Goal: Task Accomplishment & Management: Use online tool/utility

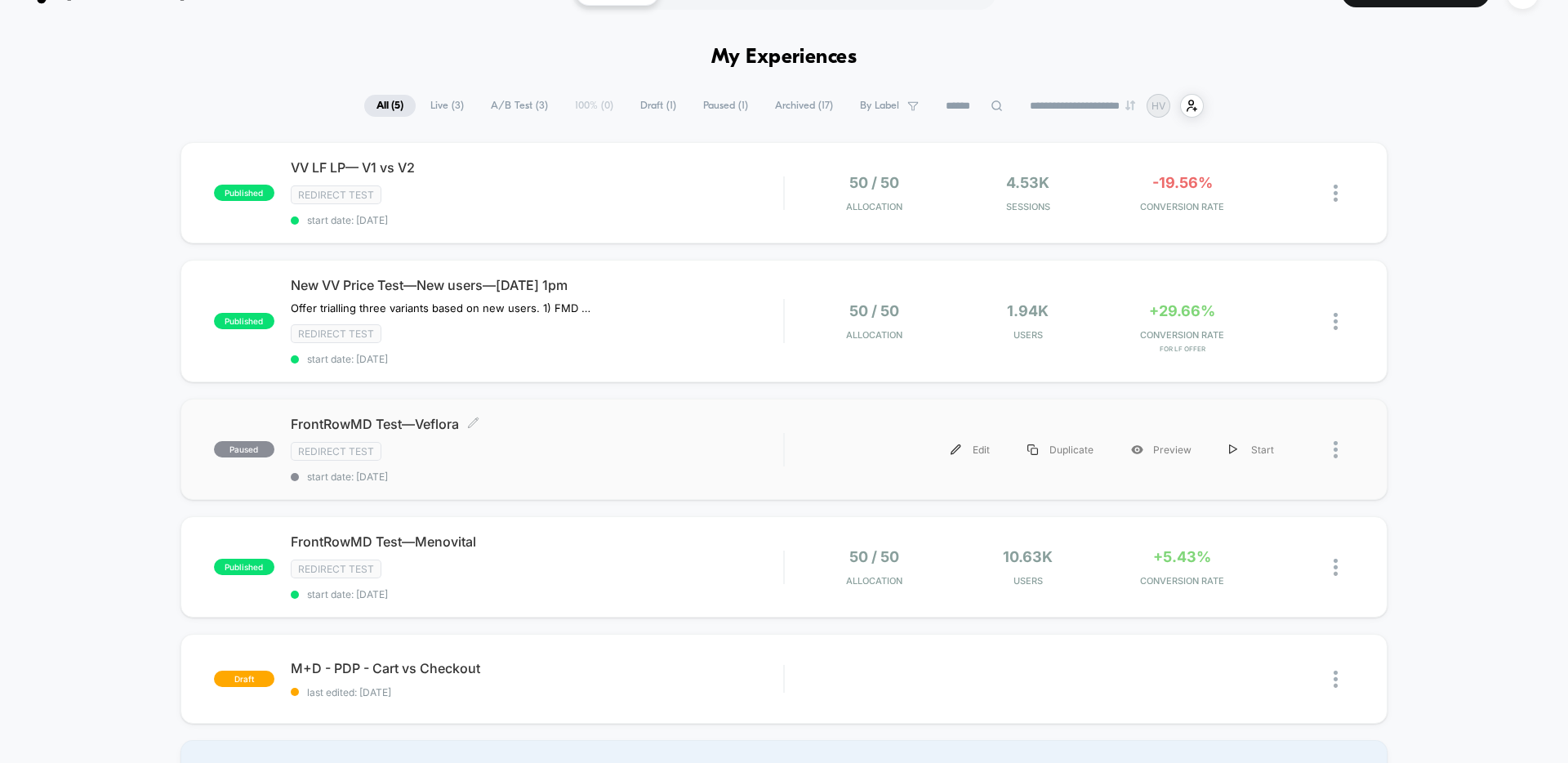
scroll to position [38, 0]
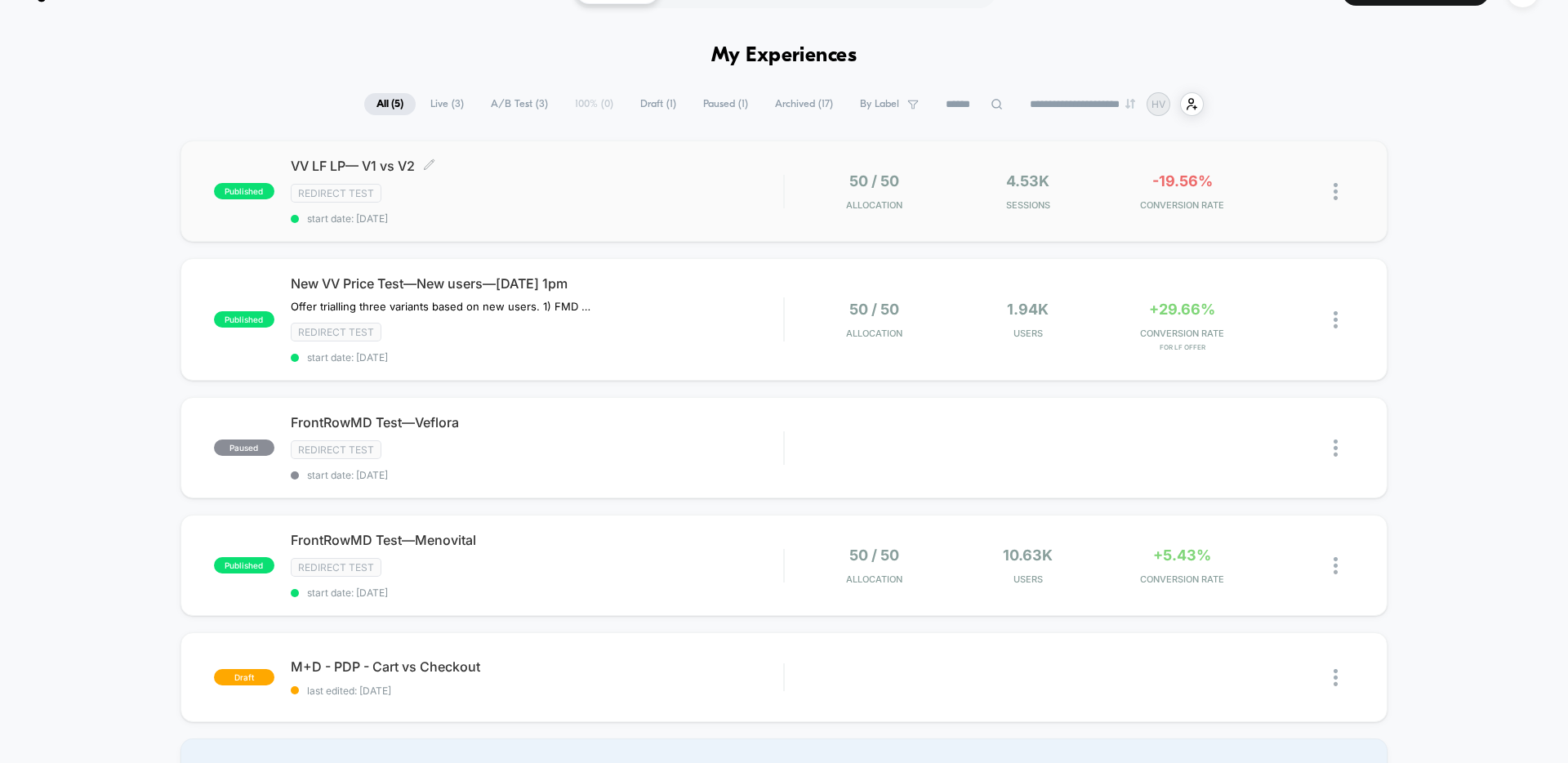
click at [612, 194] on div "Redirect Test" at bounding box center [537, 193] width 492 height 19
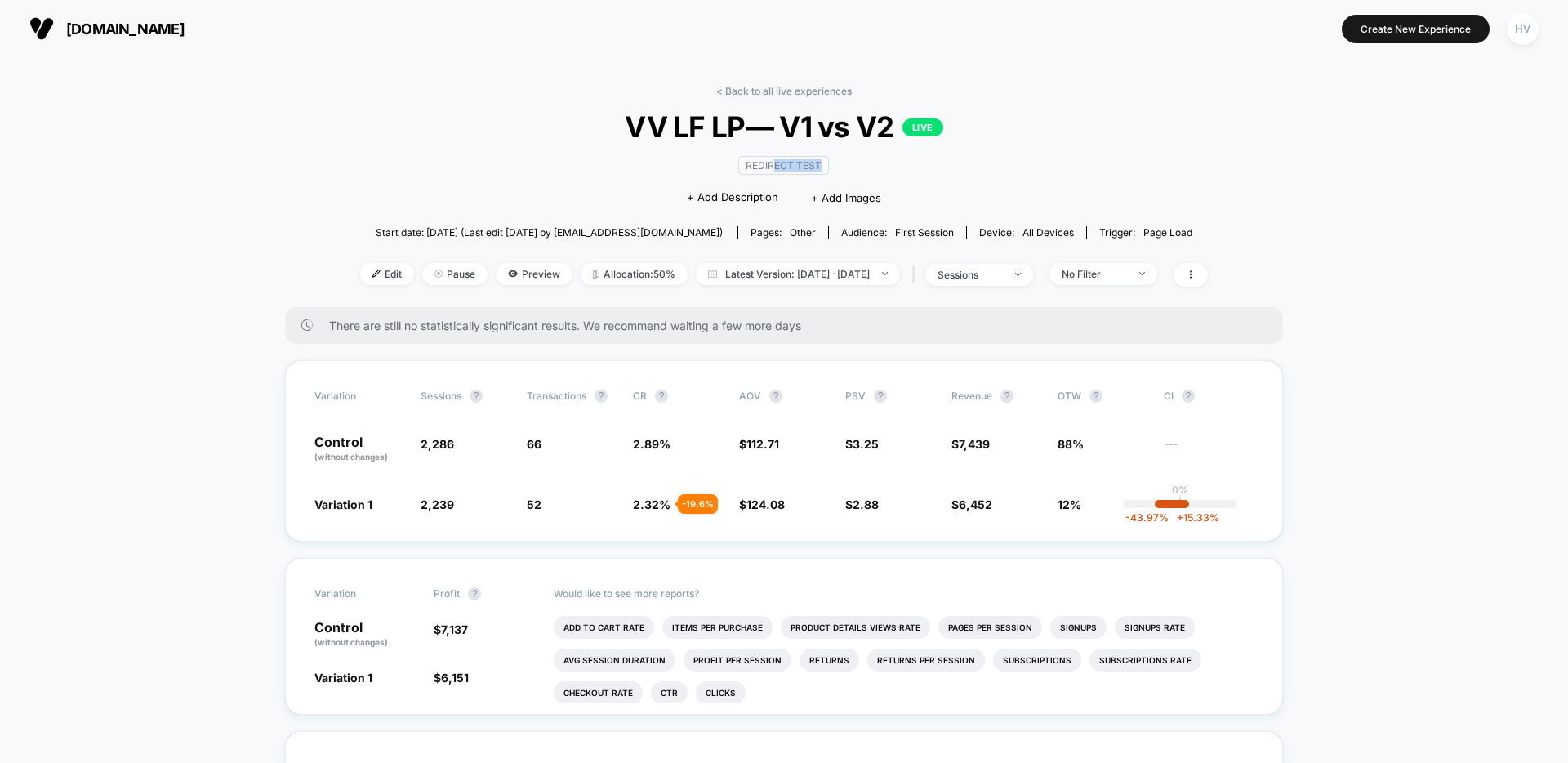
click at [773, 171] on span "Redirect Test" at bounding box center [784, 165] width 90 height 19
click at [423, 276] on span "Pause" at bounding box center [455, 274] width 66 height 22
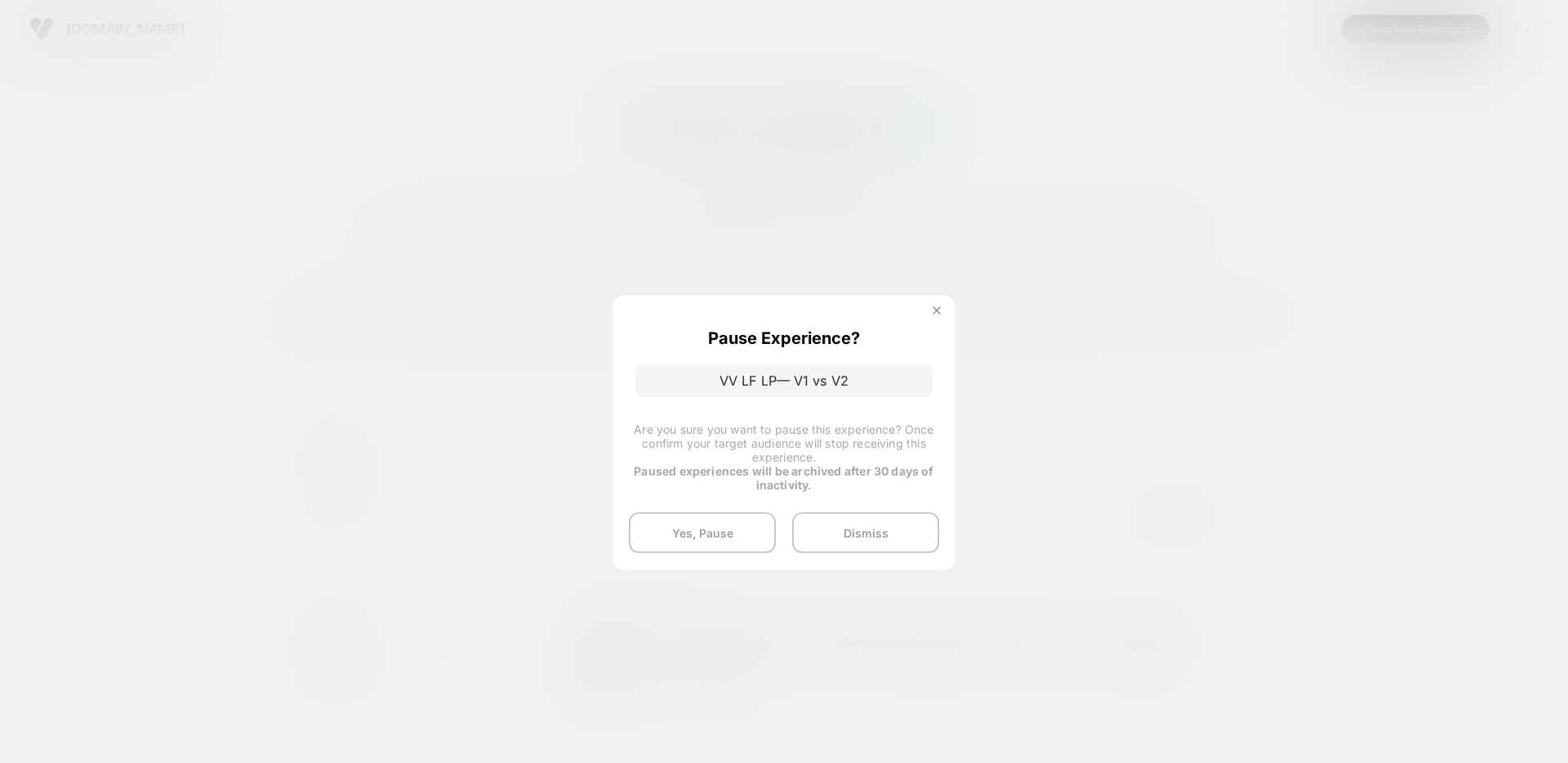
click at [941, 309] on button at bounding box center [937, 312] width 18 height 14
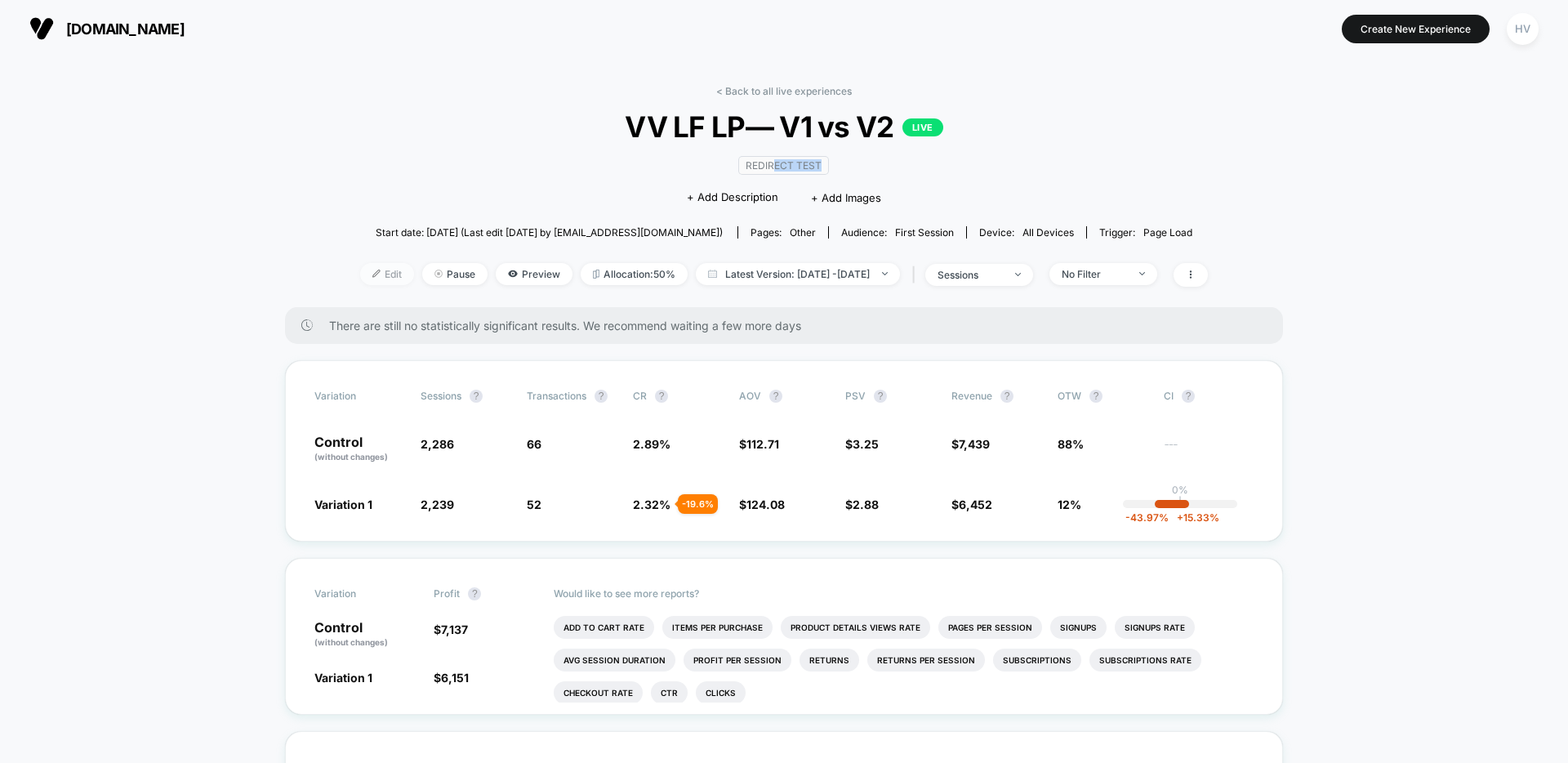
click at [360, 274] on span "Edit" at bounding box center [387, 274] width 54 height 22
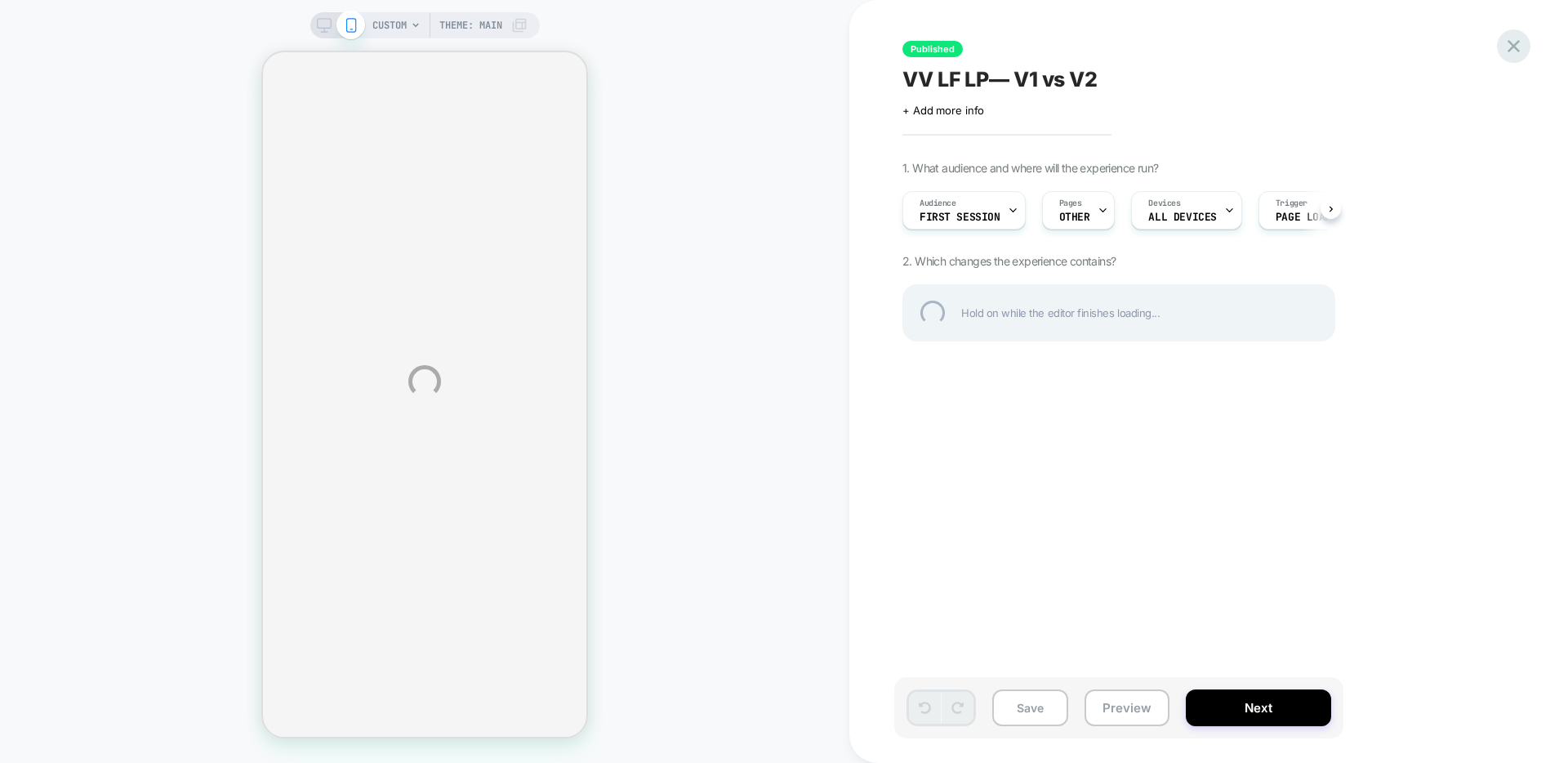
click at [1509, 50] on div at bounding box center [1514, 46] width 34 height 34
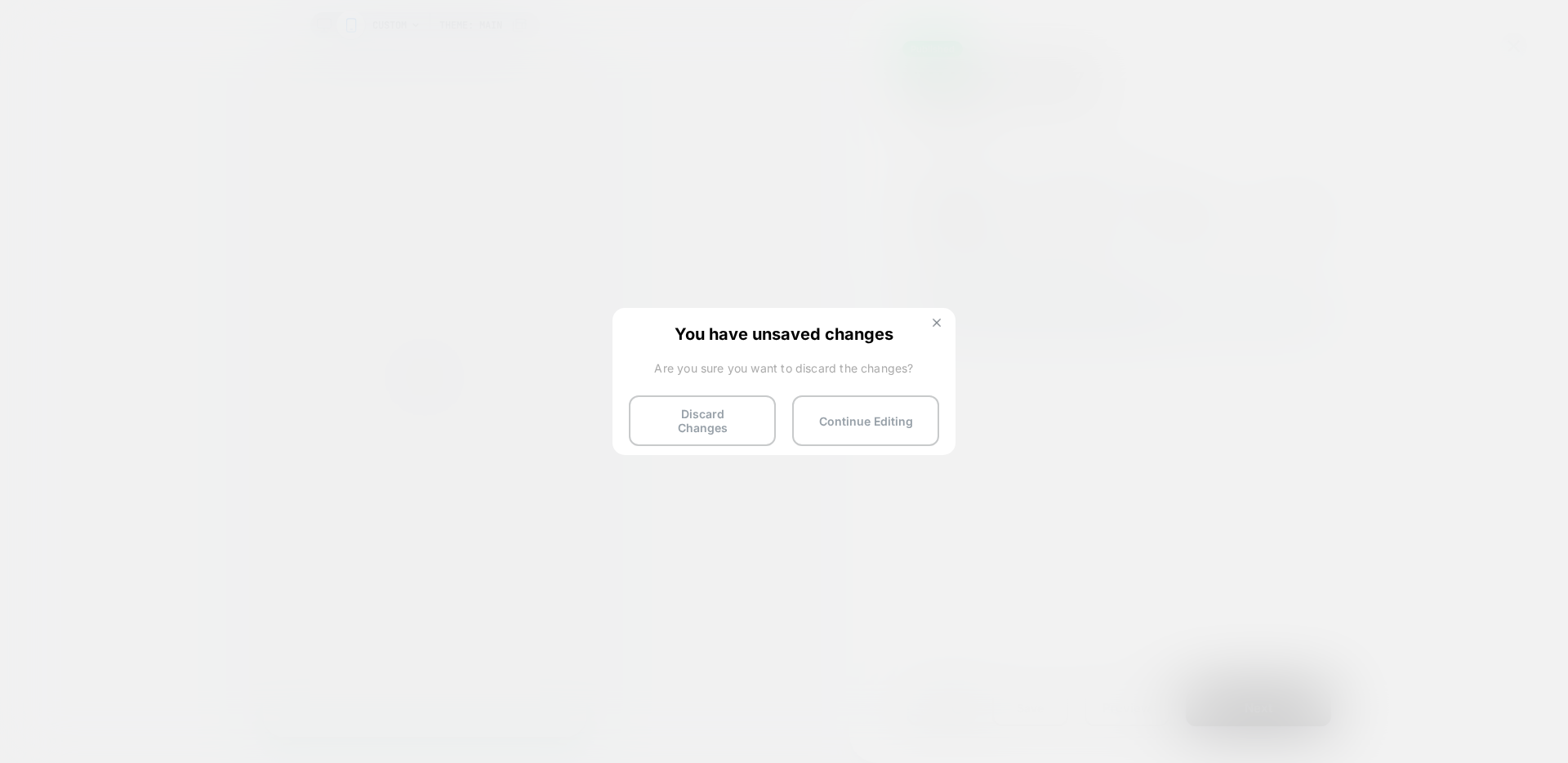
click at [937, 324] on img at bounding box center [937, 322] width 8 height 8
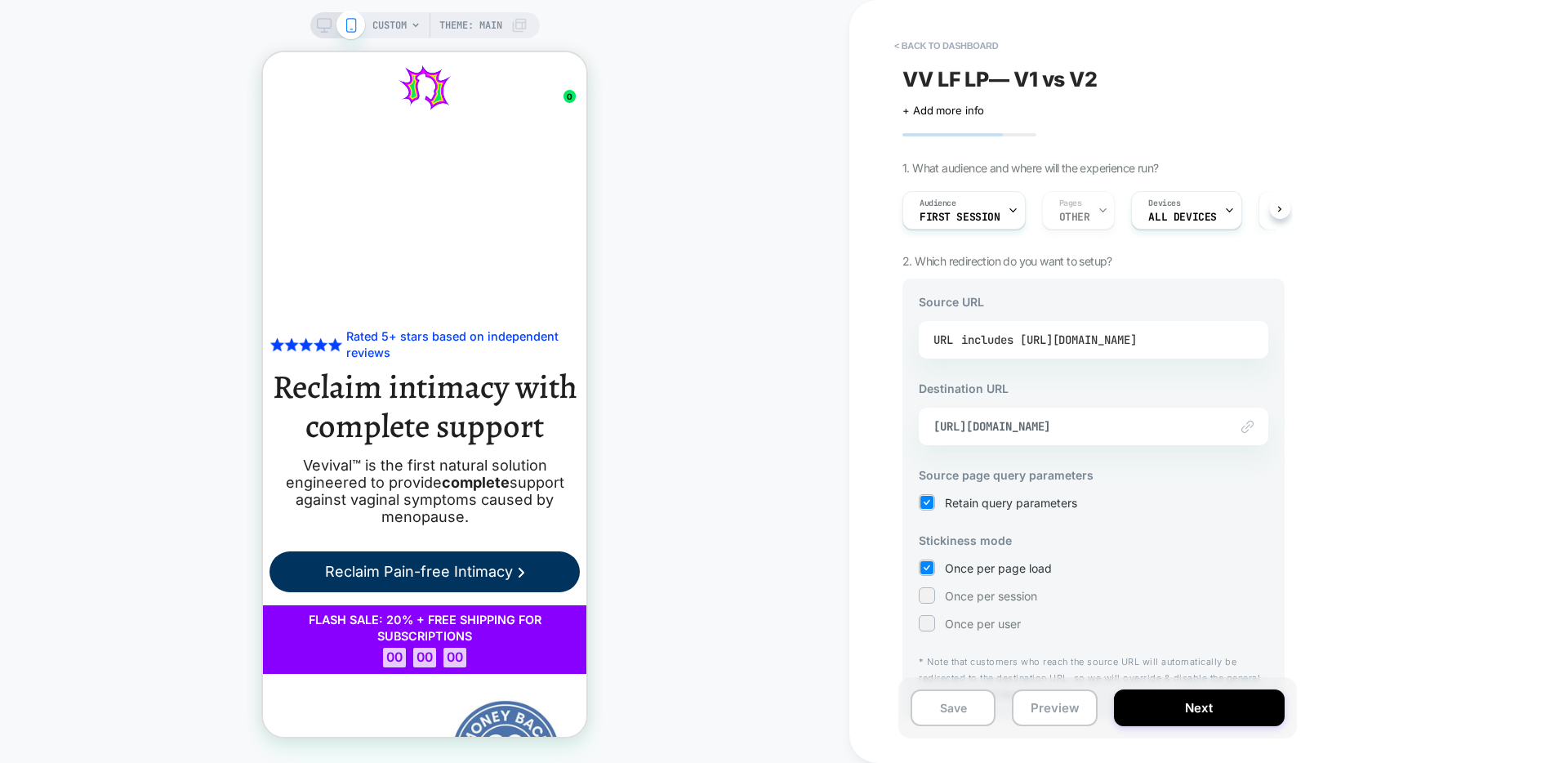
click at [1137, 341] on div "includes [URL][DOMAIN_NAME]" at bounding box center [1049, 340] width 176 height 25
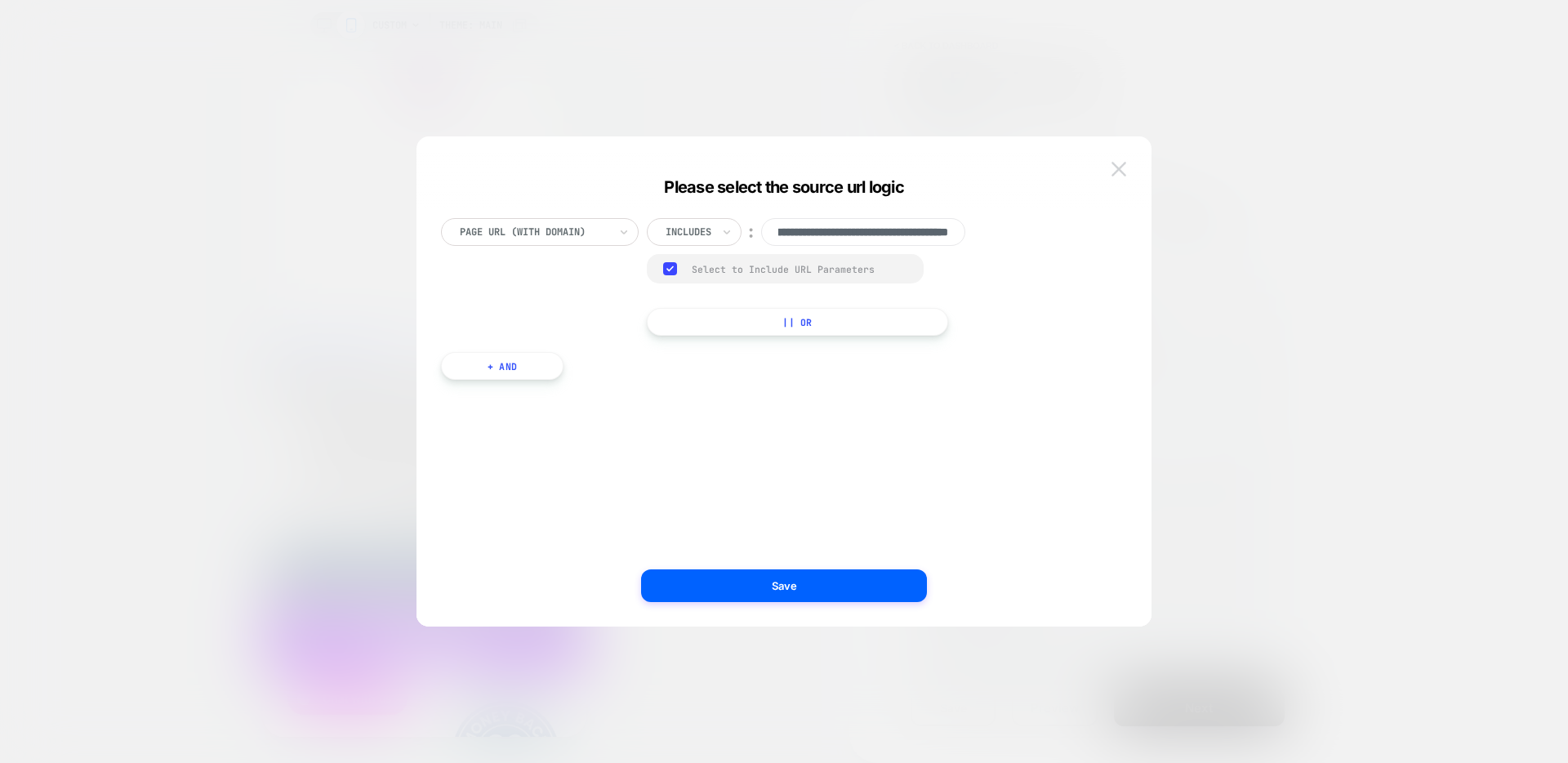
click at [1122, 164] on img at bounding box center [1119, 168] width 15 height 14
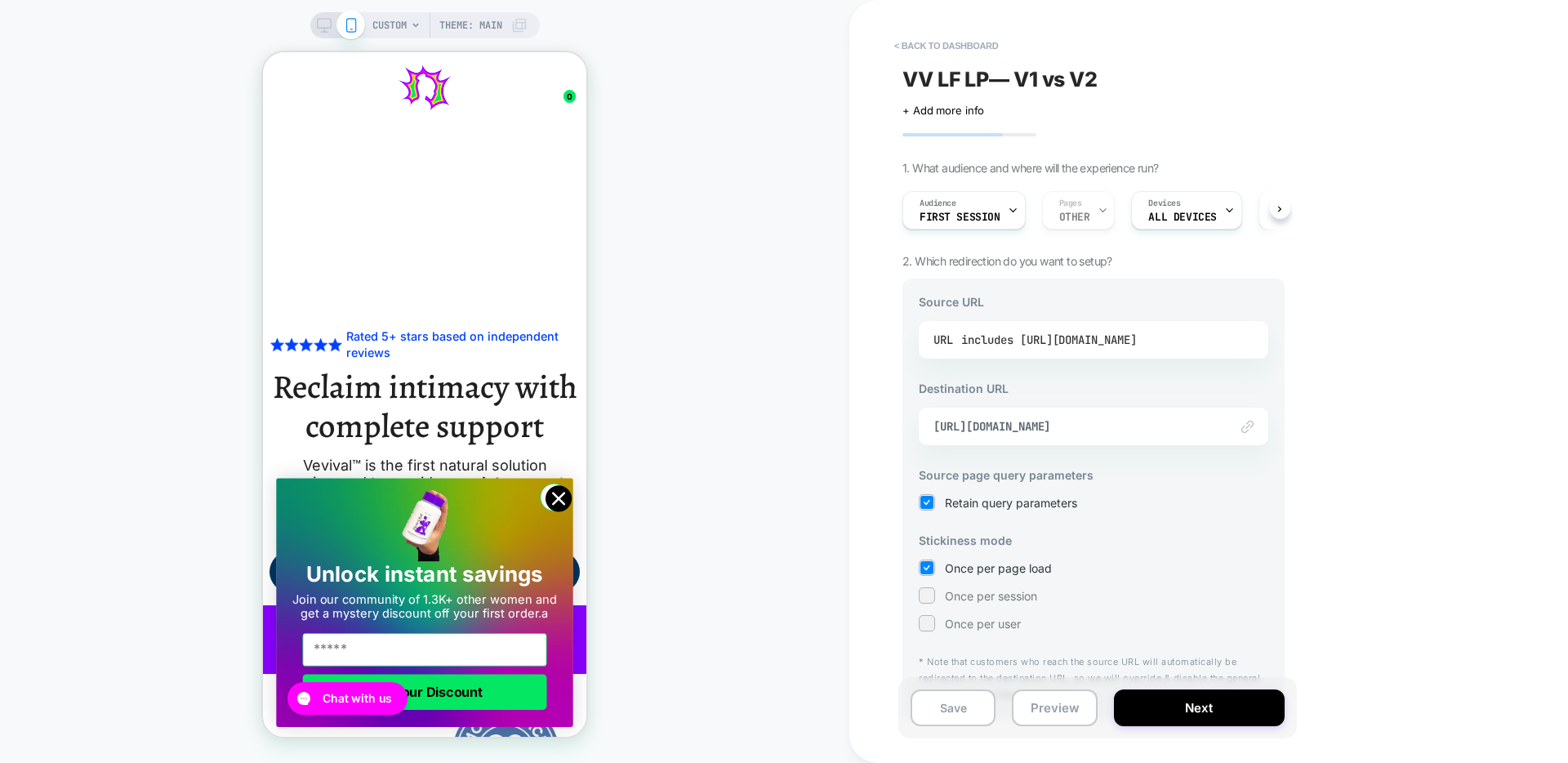
click at [1137, 338] on div "includes [URL][DOMAIN_NAME]" at bounding box center [1049, 340] width 176 height 25
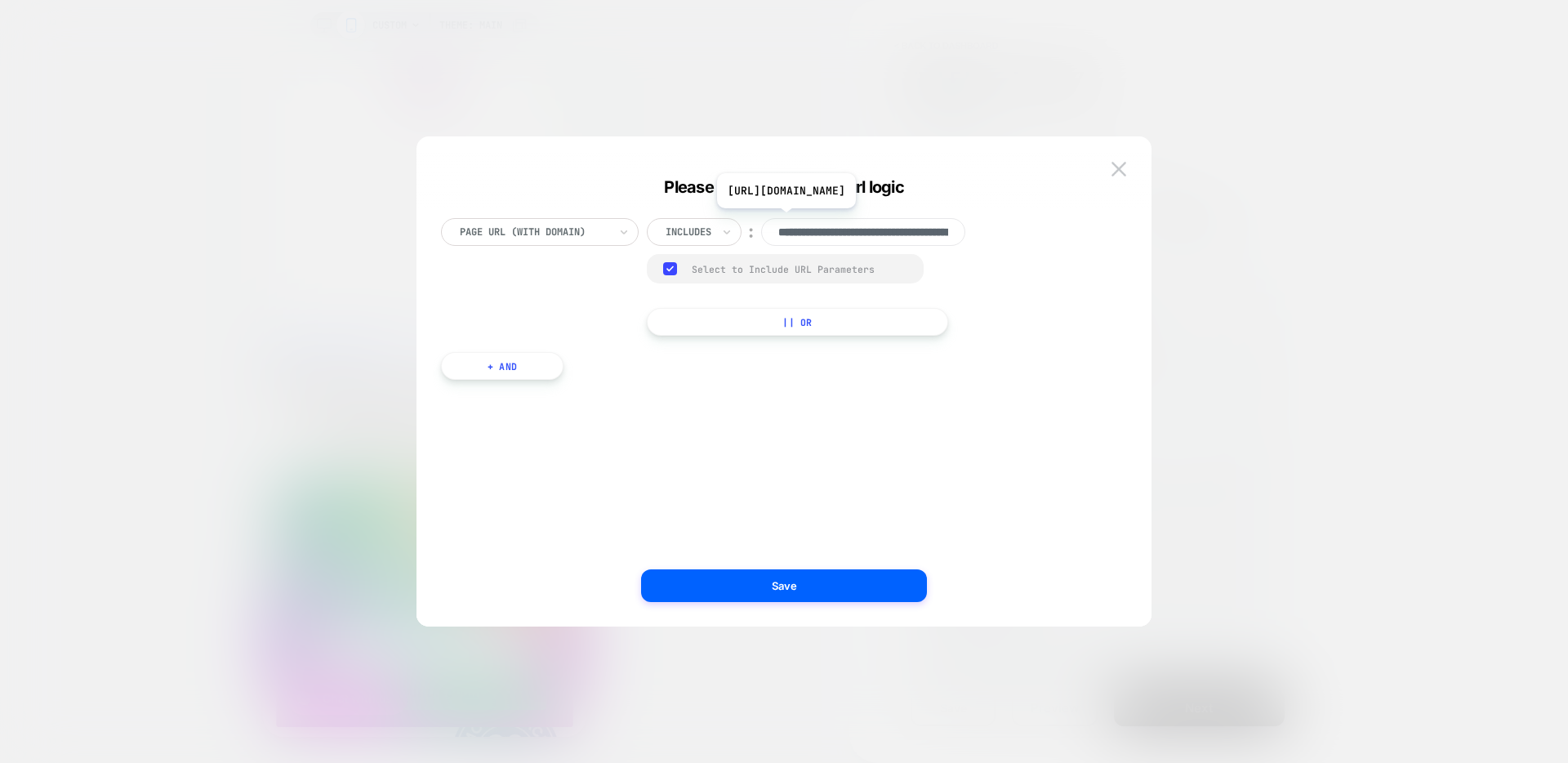
scroll to position [0, 125]
click at [830, 234] on input "**********" at bounding box center [863, 232] width 204 height 28
click at [1117, 171] on img at bounding box center [1119, 168] width 15 height 14
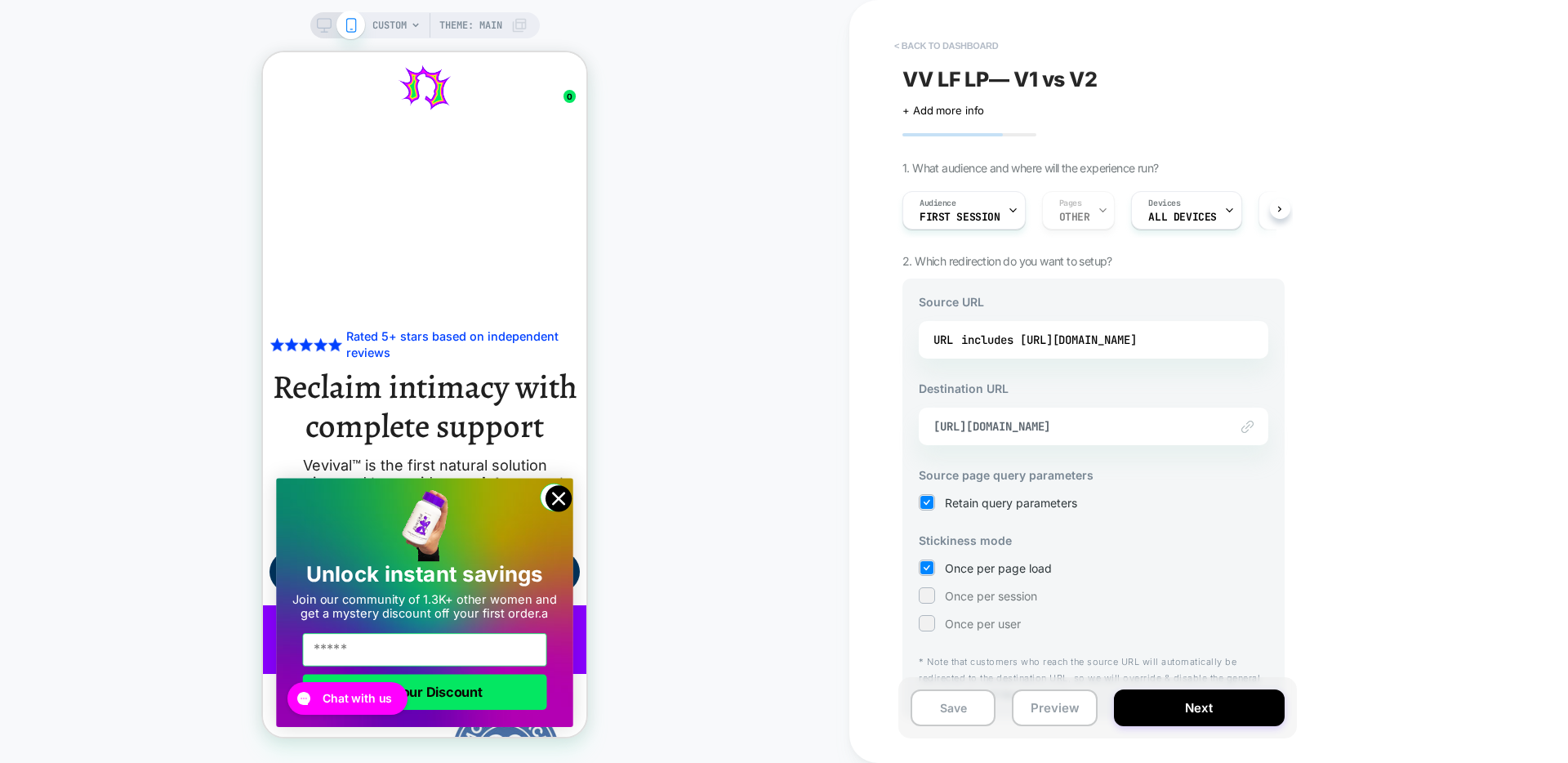
click at [965, 51] on button "< back to dashboard" at bounding box center [946, 46] width 120 height 26
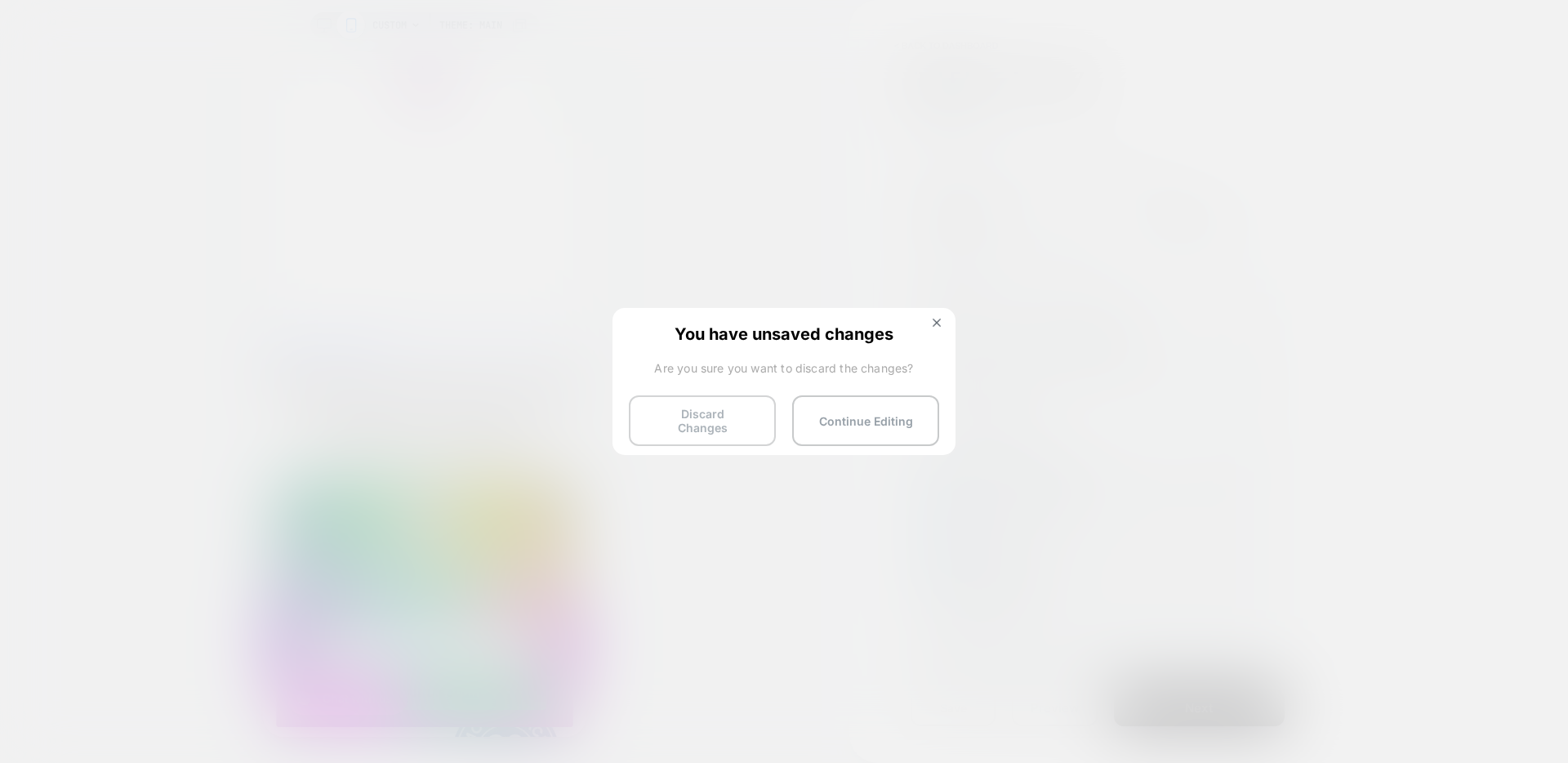
click at [749, 421] on button "Discard Changes" at bounding box center [702, 421] width 147 height 51
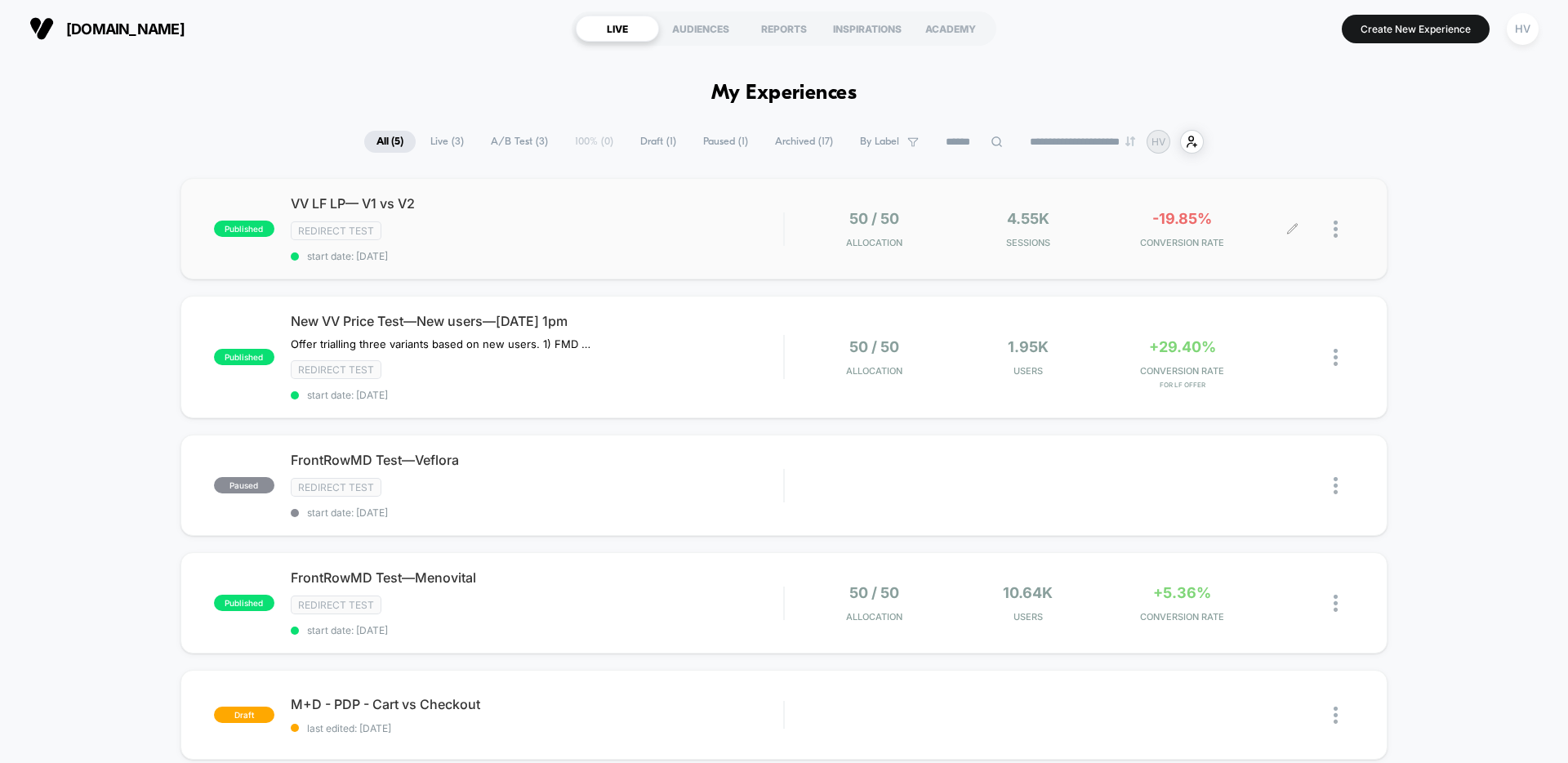
click at [1332, 235] on div at bounding box center [1323, 229] width 62 height 39
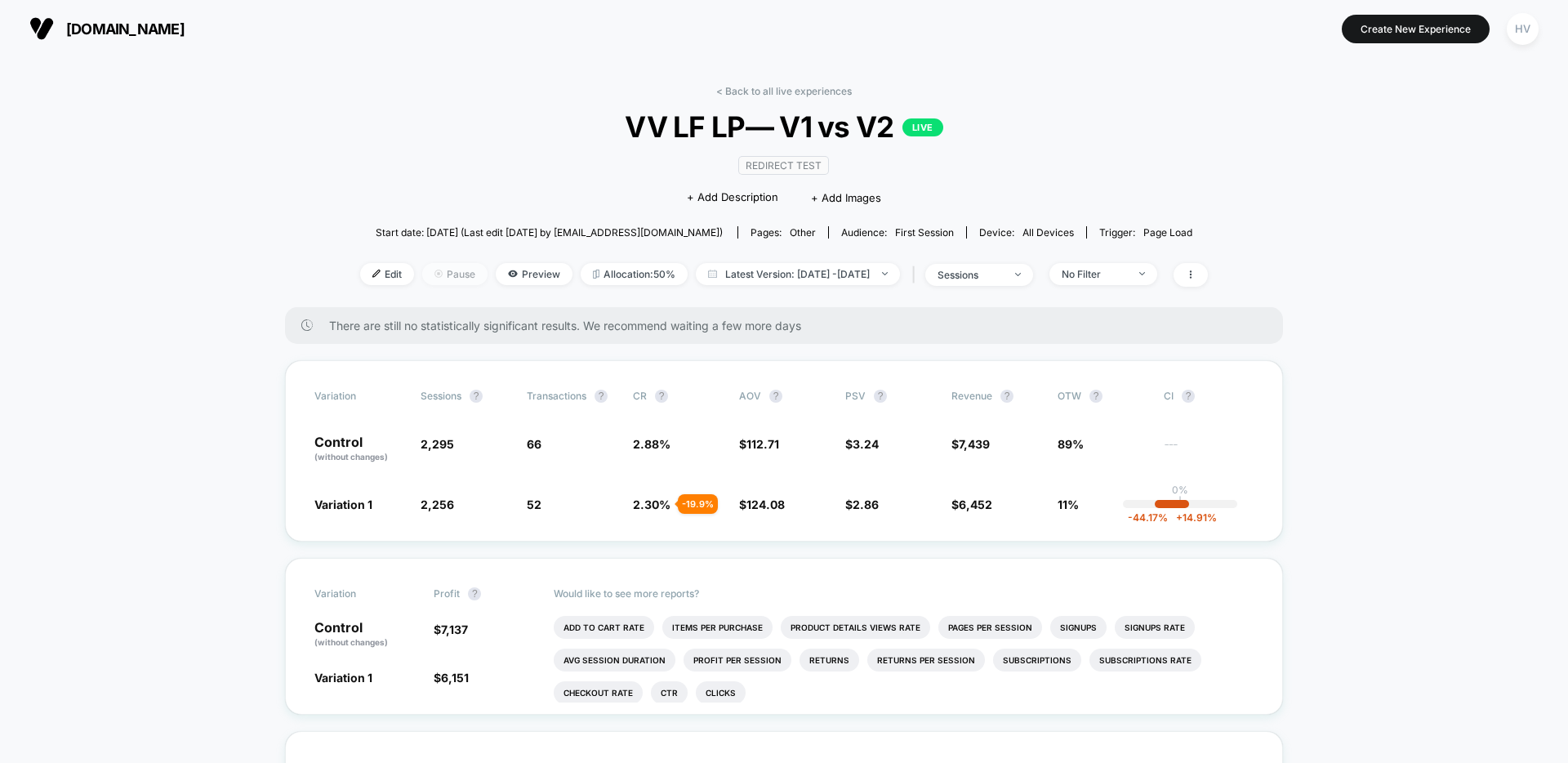
click at [423, 273] on span "Pause" at bounding box center [455, 274] width 66 height 22
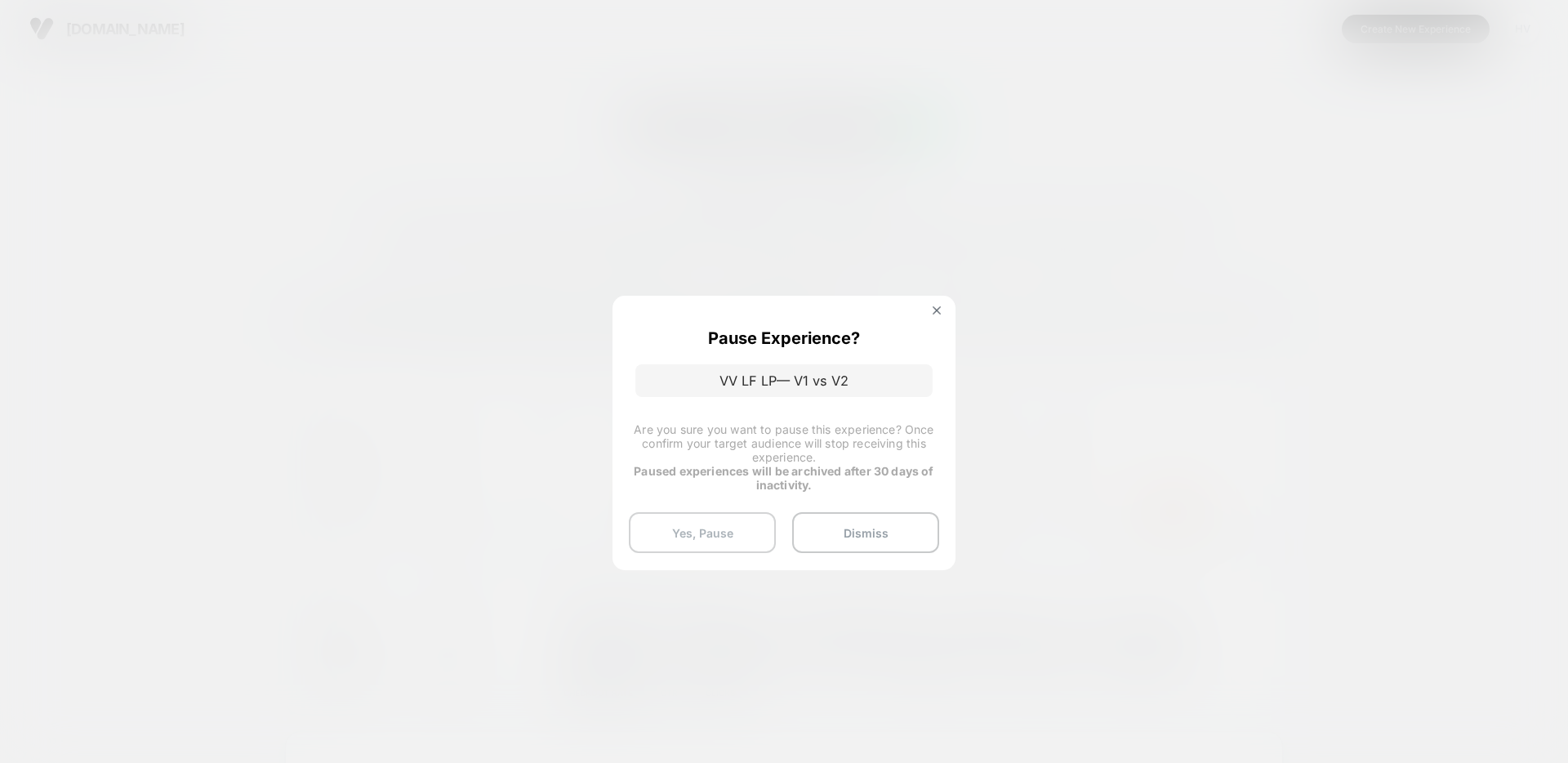
click at [730, 532] on button "Yes, Pause" at bounding box center [702, 532] width 147 height 41
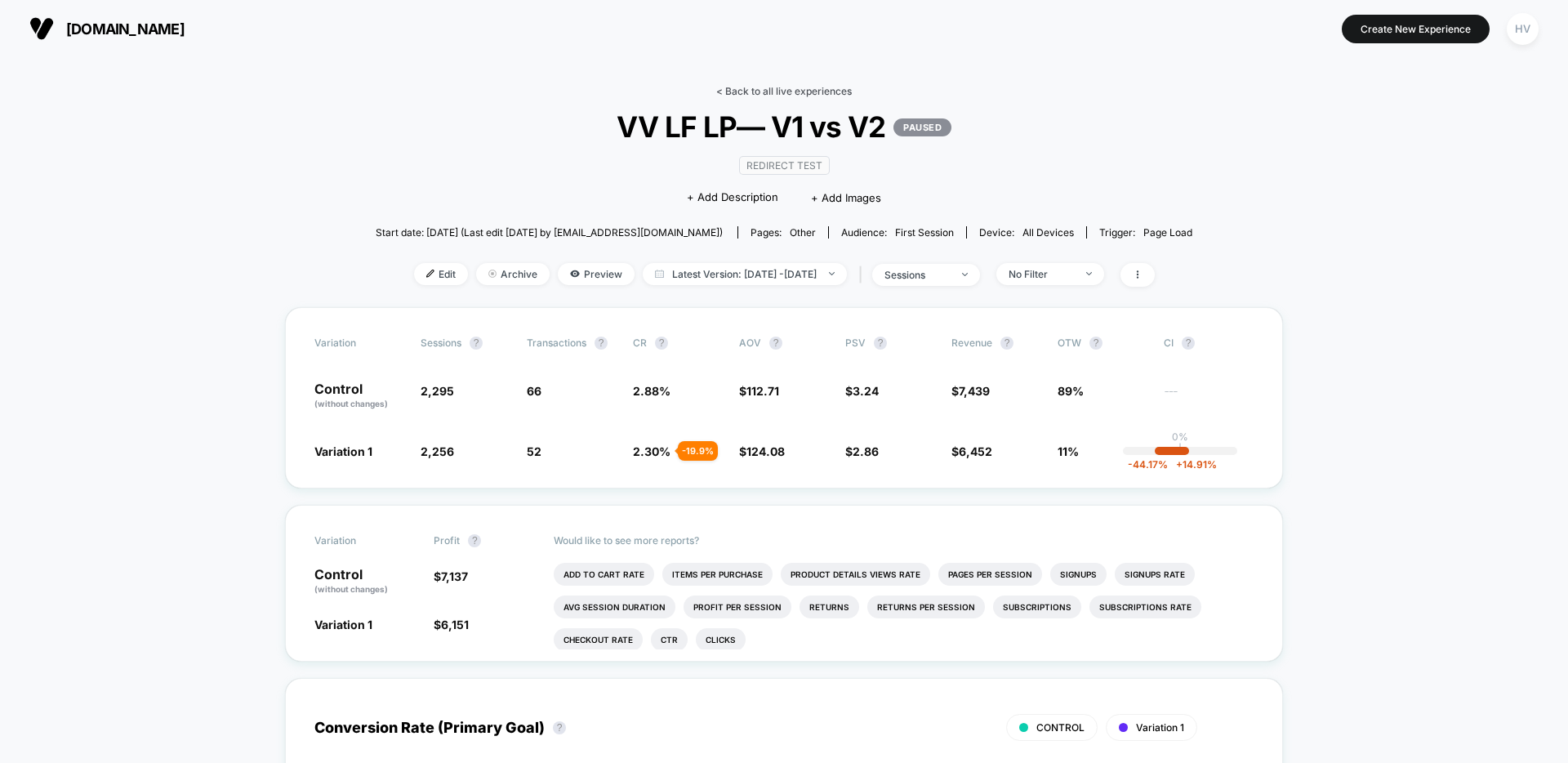
click at [752, 96] on link "< Back to all live experiences" at bounding box center [784, 91] width 135 height 12
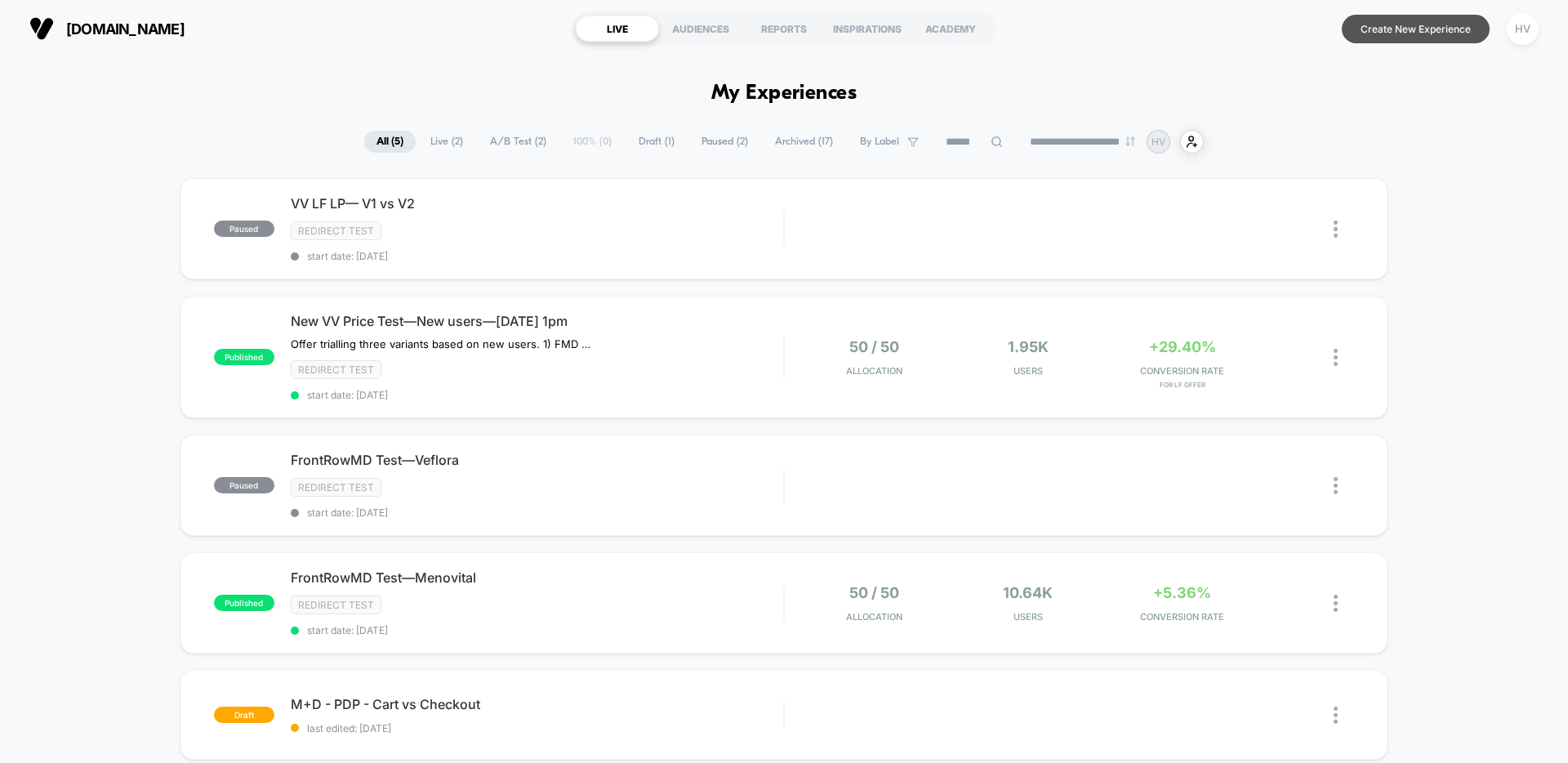
click at [1444, 30] on button "Create New Experience" at bounding box center [1415, 29] width 148 height 29
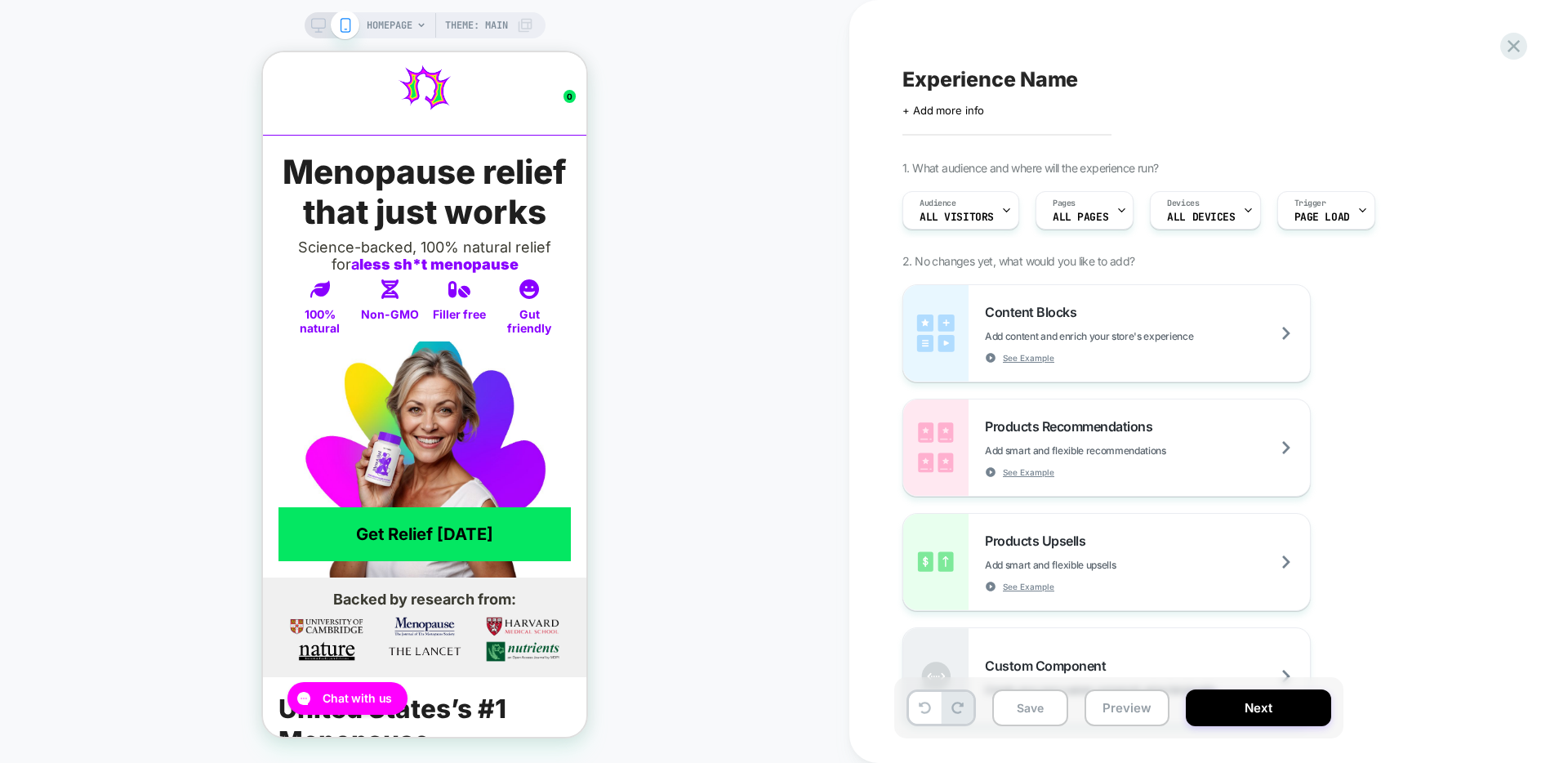
click at [983, 82] on span "Experience Name" at bounding box center [990, 80] width 176 height 25
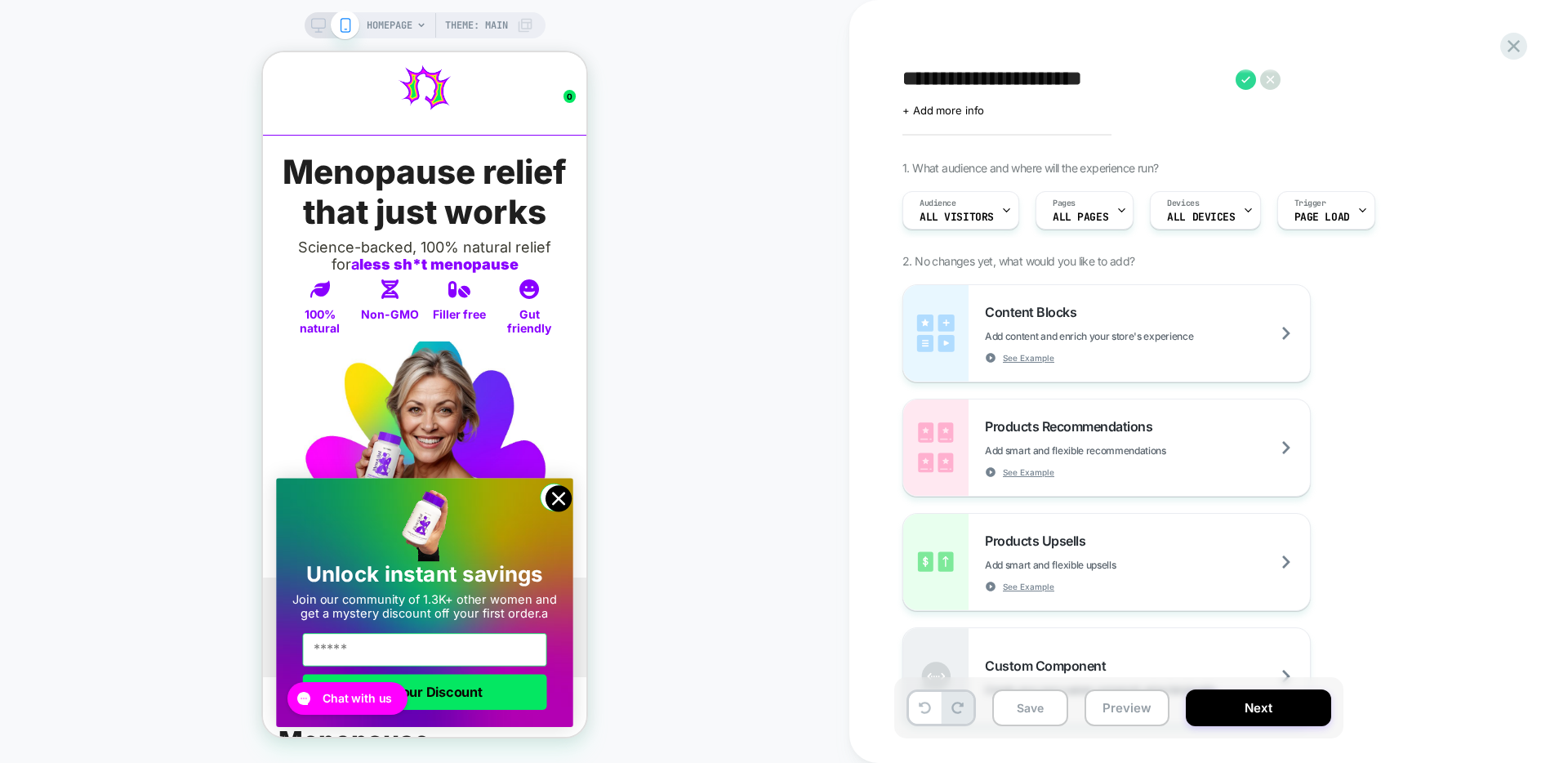
click at [958, 85] on textarea "**********" at bounding box center [1065, 80] width 325 height 25
type textarea "**********"
click at [976, 198] on div "Audience All Visitors" at bounding box center [957, 210] width 107 height 37
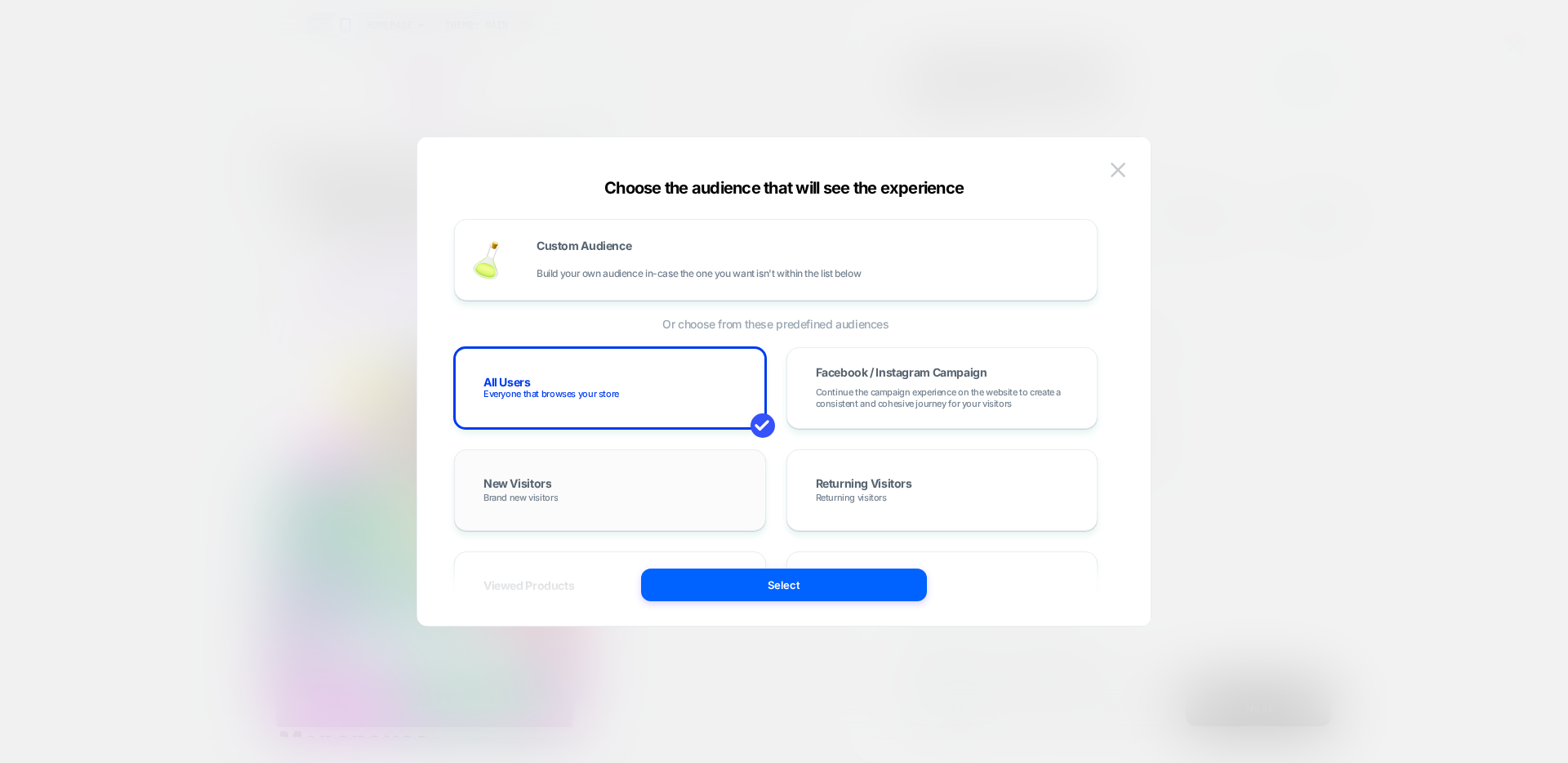
click at [589, 509] on div "New Visitors Brand new visitors" at bounding box center [610, 490] width 277 height 48
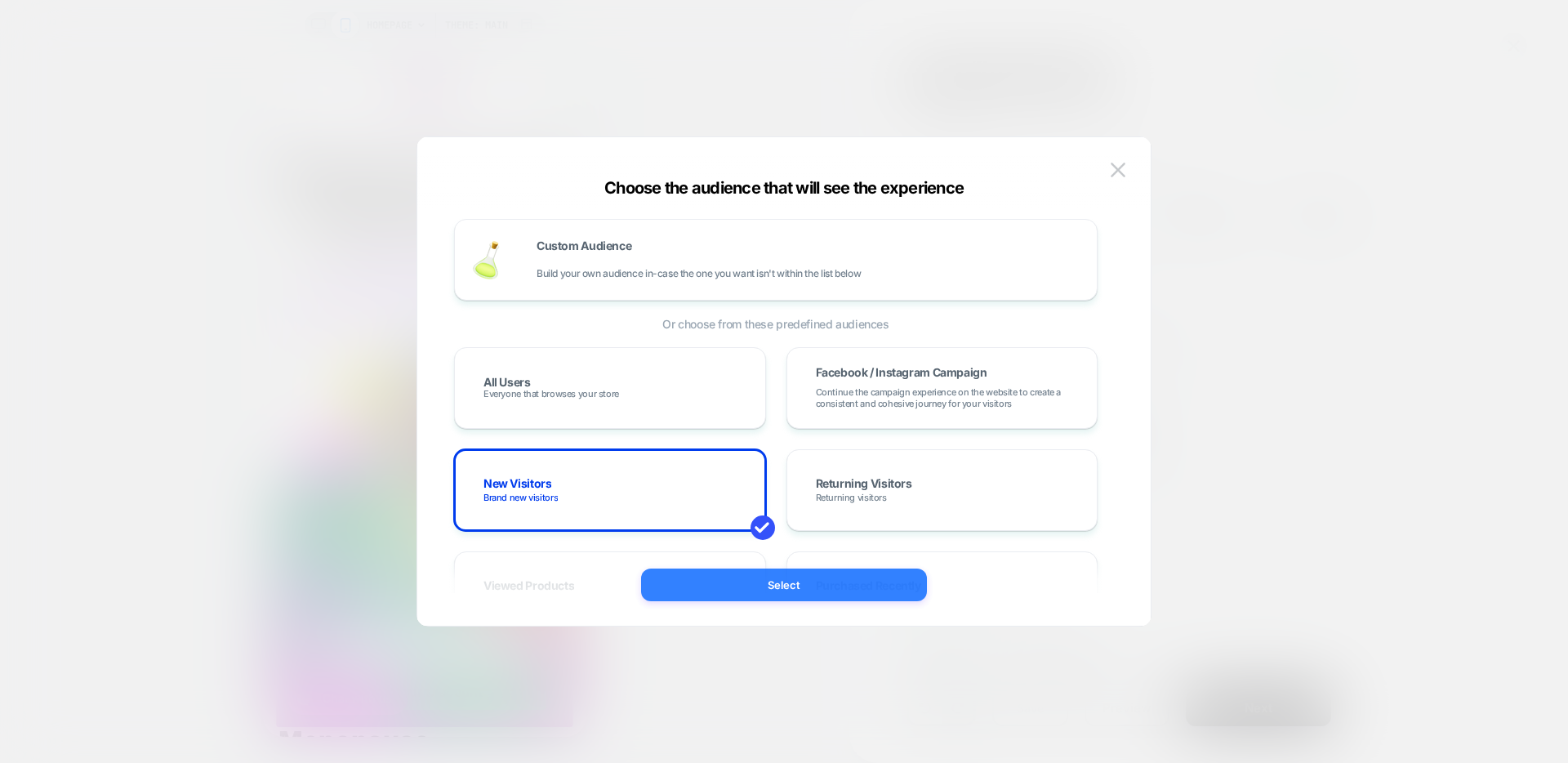
click at [721, 585] on button "Select" at bounding box center [784, 585] width 286 height 33
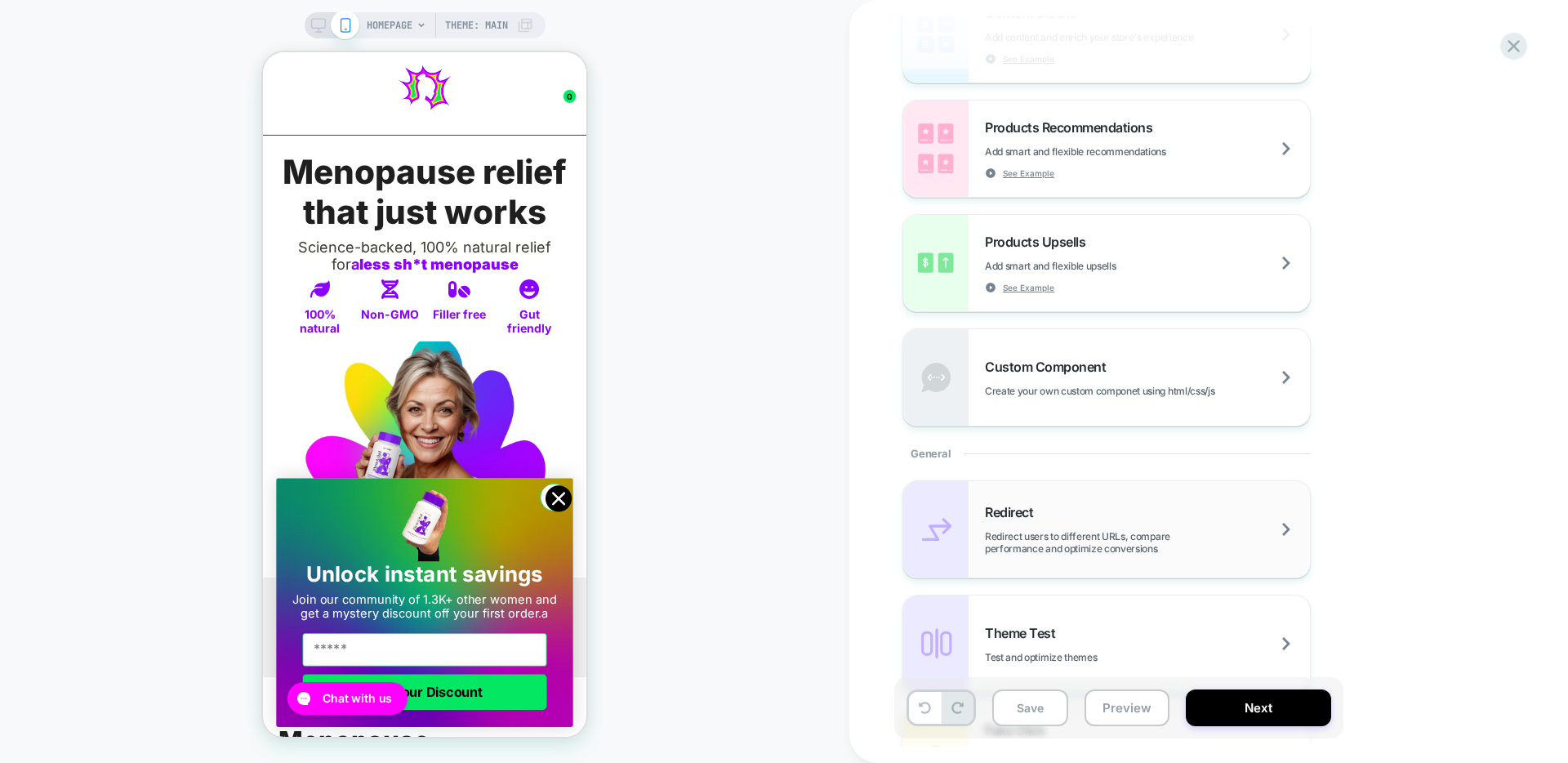
scroll to position [299, 0]
click at [1096, 505] on div "Redirect Redirect users to different URLs, compare performance and optimize con…" at bounding box center [1147, 528] width 325 height 51
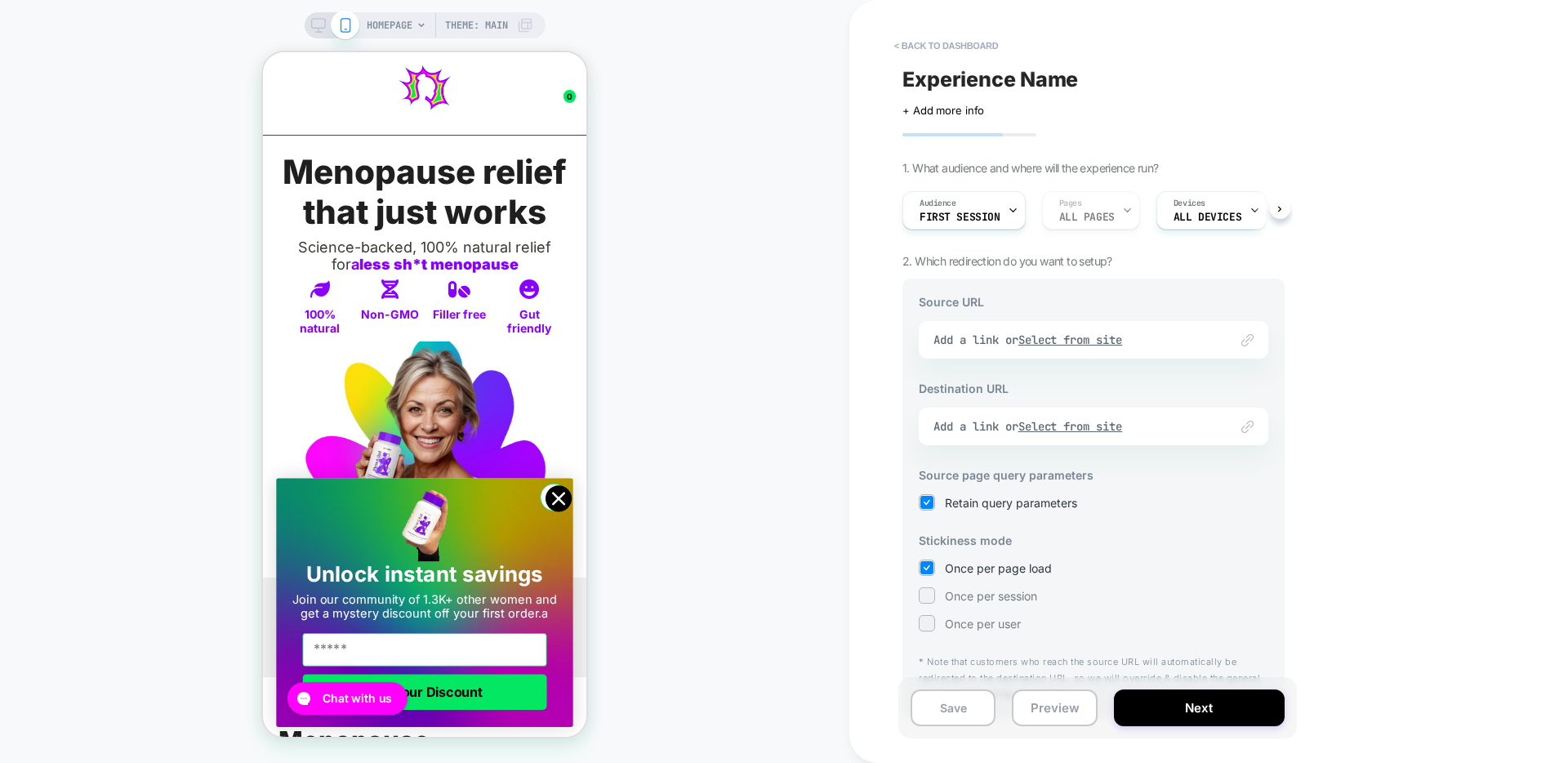
click at [1072, 333] on div "Link to Add a link or Select from site" at bounding box center [1094, 340] width 350 height 38
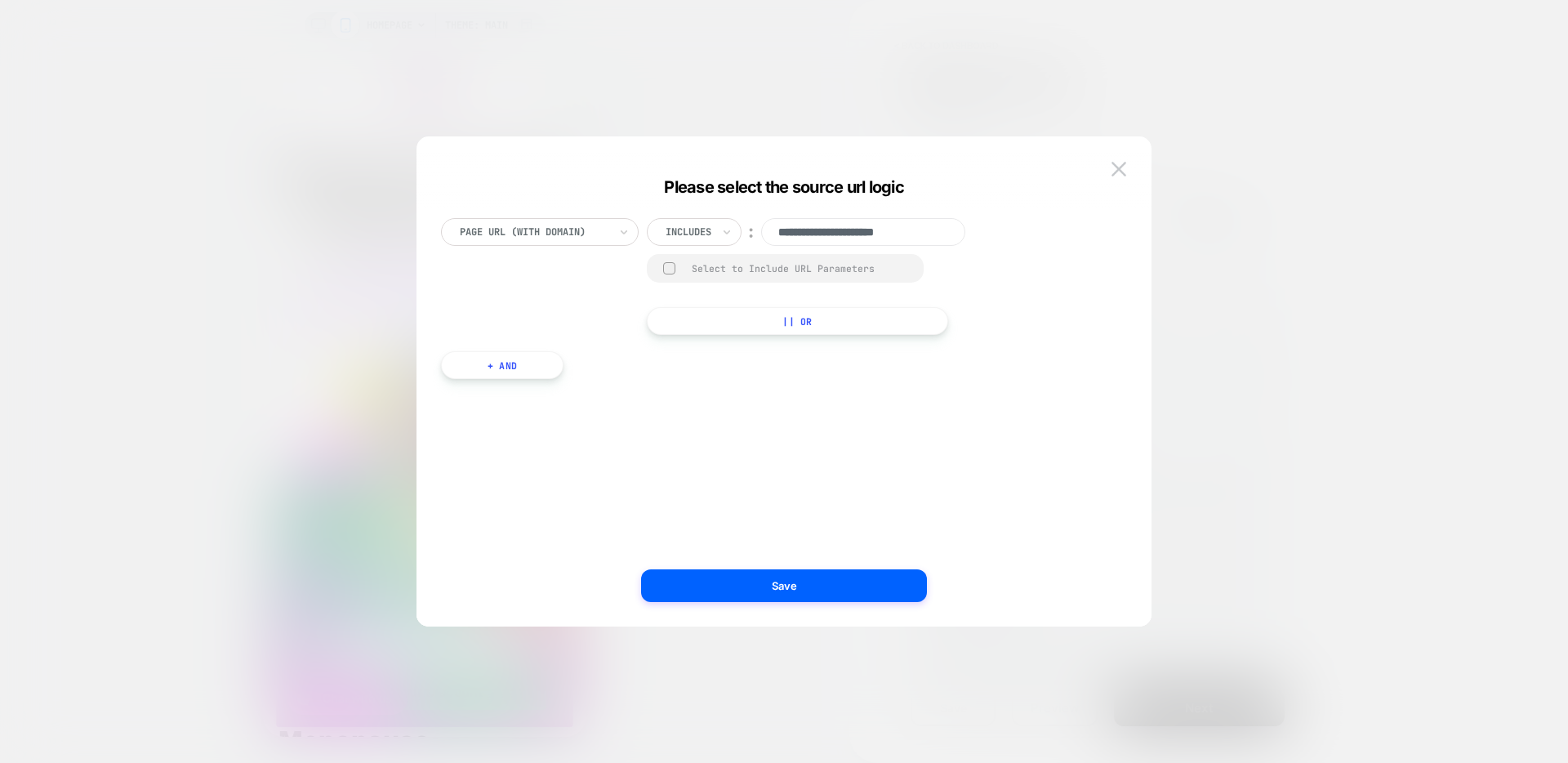
paste input "**********"
type input "**********"
click at [691, 261] on div "Select to Include URL Parameters" at bounding box center [784, 268] width 277 height 29
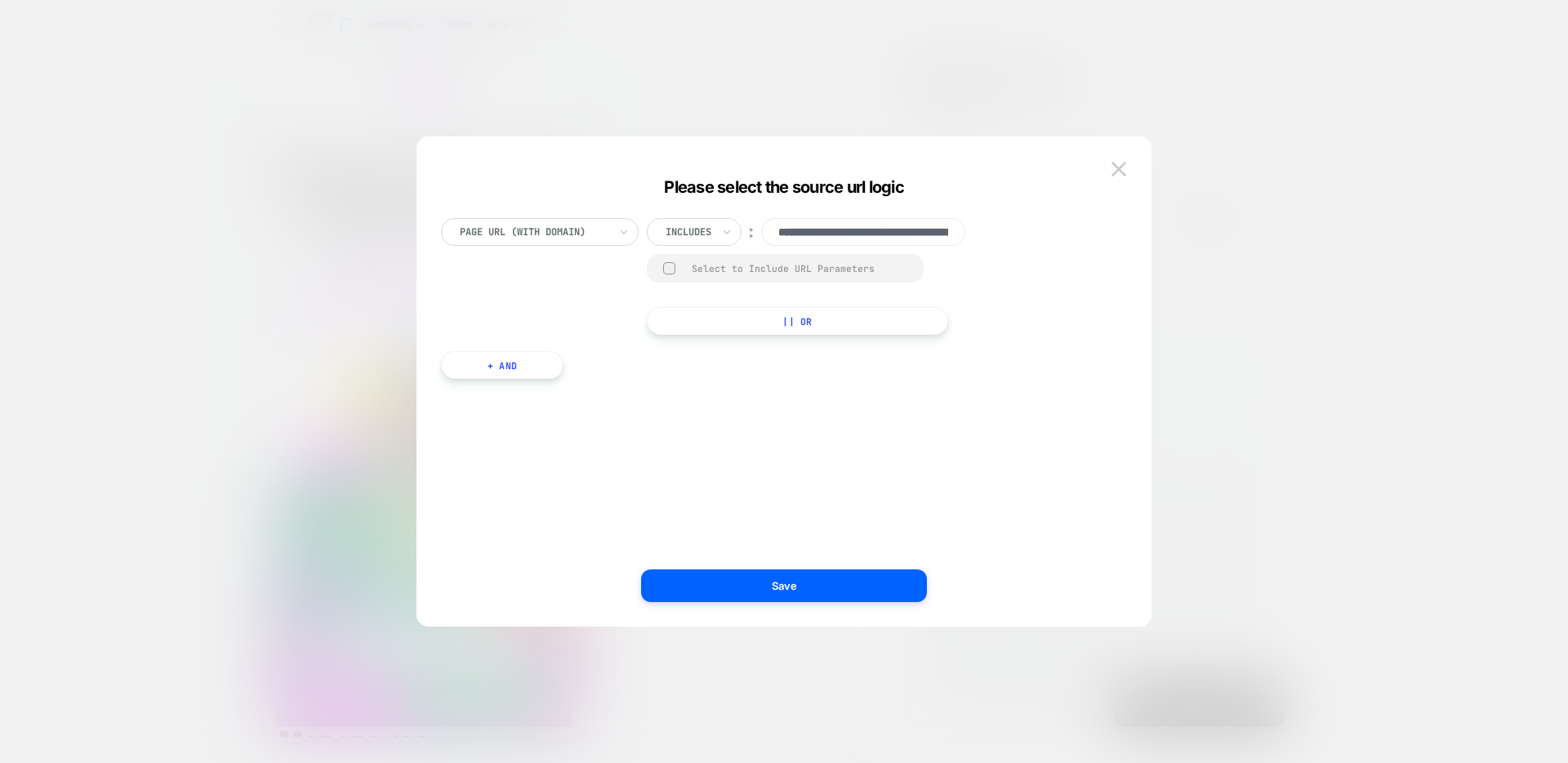
click at [681, 275] on div "Select to Include URL Parameters" at bounding box center [784, 268] width 277 height 29
click at [669, 269] on div at bounding box center [669, 268] width 12 height 12
click at [749, 576] on button "Save" at bounding box center [784, 586] width 286 height 33
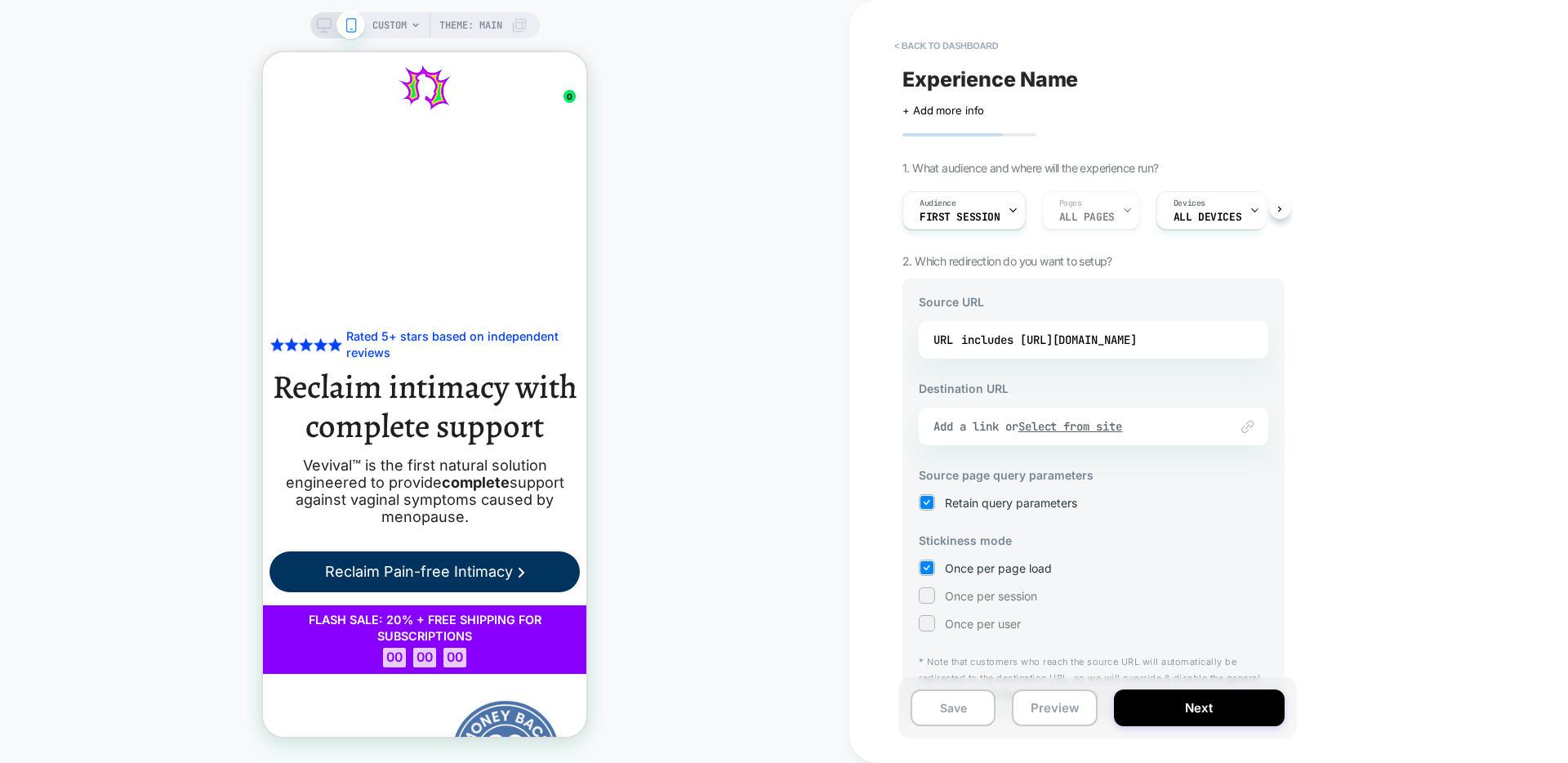
click at [1222, 430] on div at bounding box center [1237, 427] width 33 height 12
click at [1250, 432] on img at bounding box center [1247, 427] width 12 height 12
click at [1101, 425] on u "Select from site" at bounding box center [1070, 427] width 104 height 15
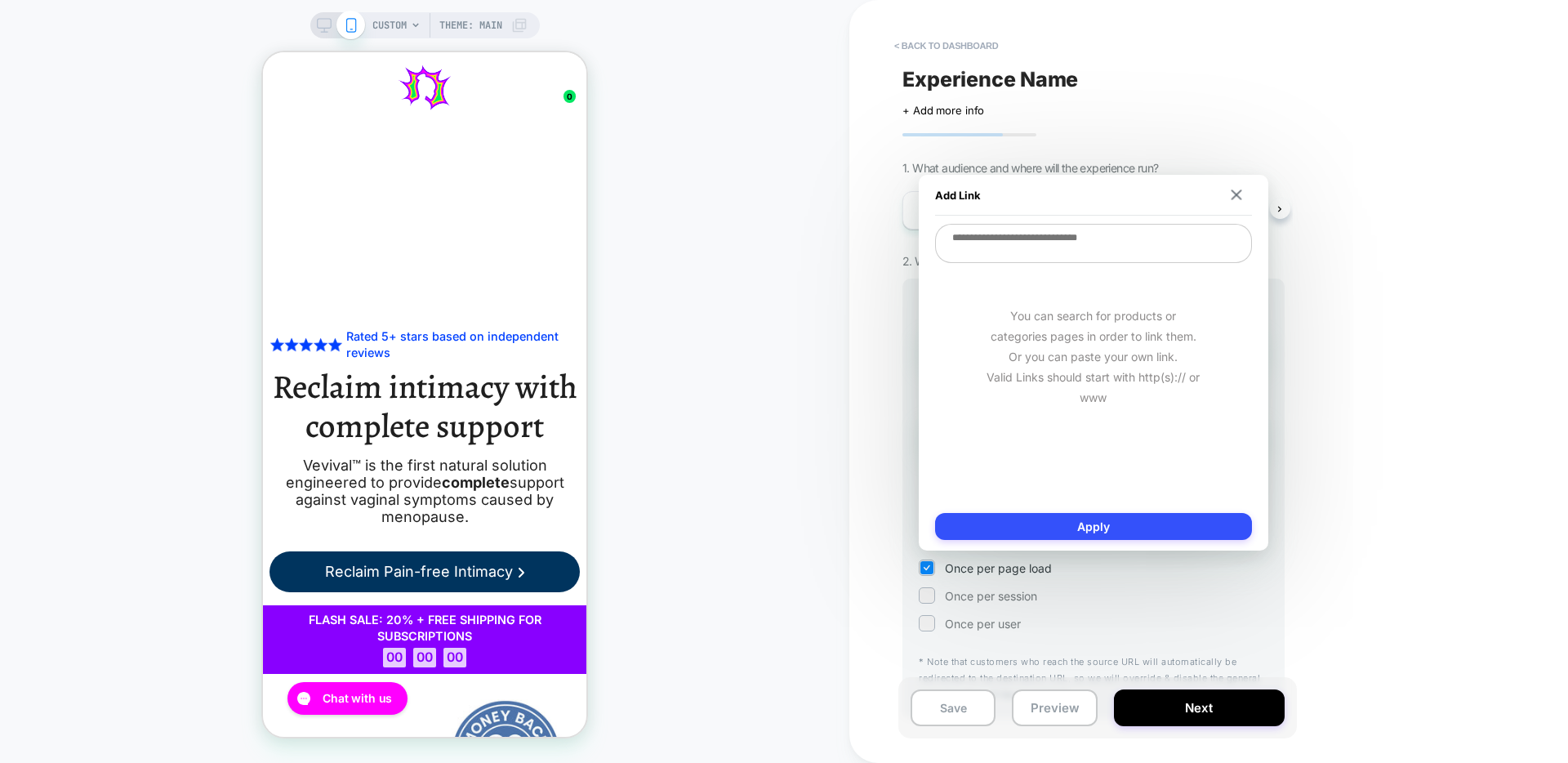
click at [1042, 253] on textarea at bounding box center [1094, 244] width 317 height 39
paste textarea "**********"
type textarea "*"
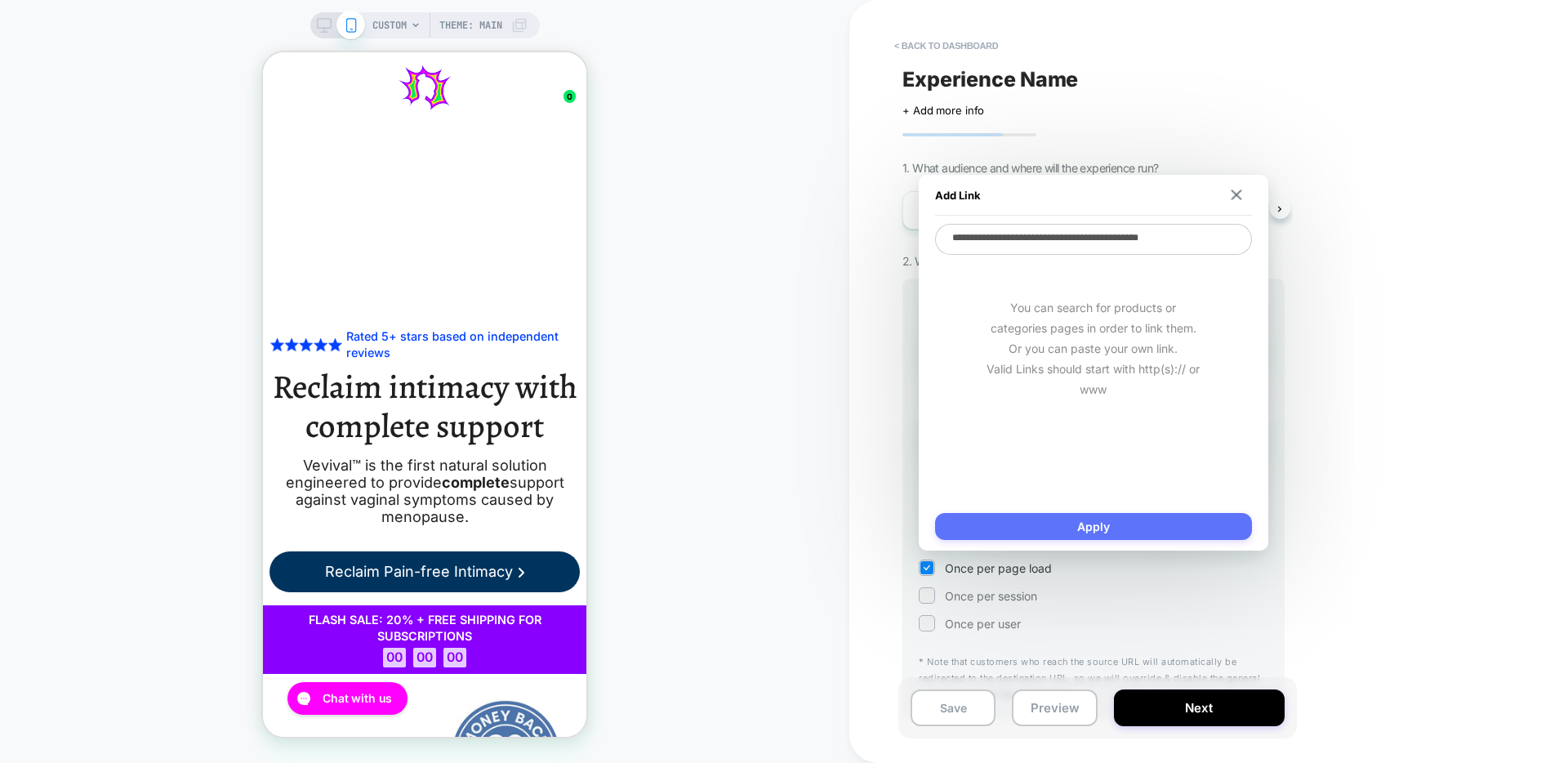
type textarea "**********"
click at [1138, 531] on button "Apply" at bounding box center [1094, 526] width 317 height 27
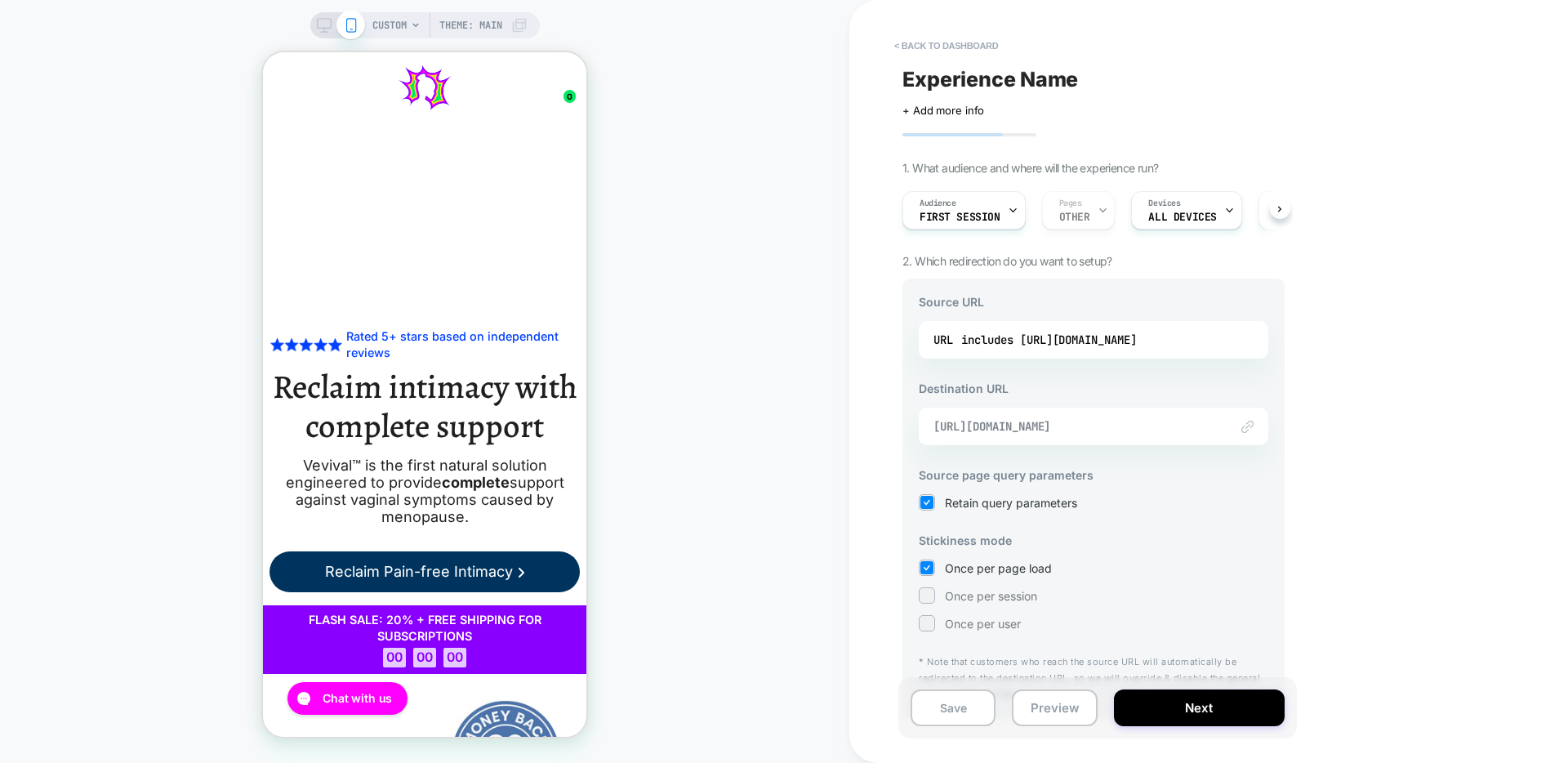
click at [1165, 432] on span "[URL][DOMAIN_NAME]" at bounding box center [1073, 427] width 279 height 15
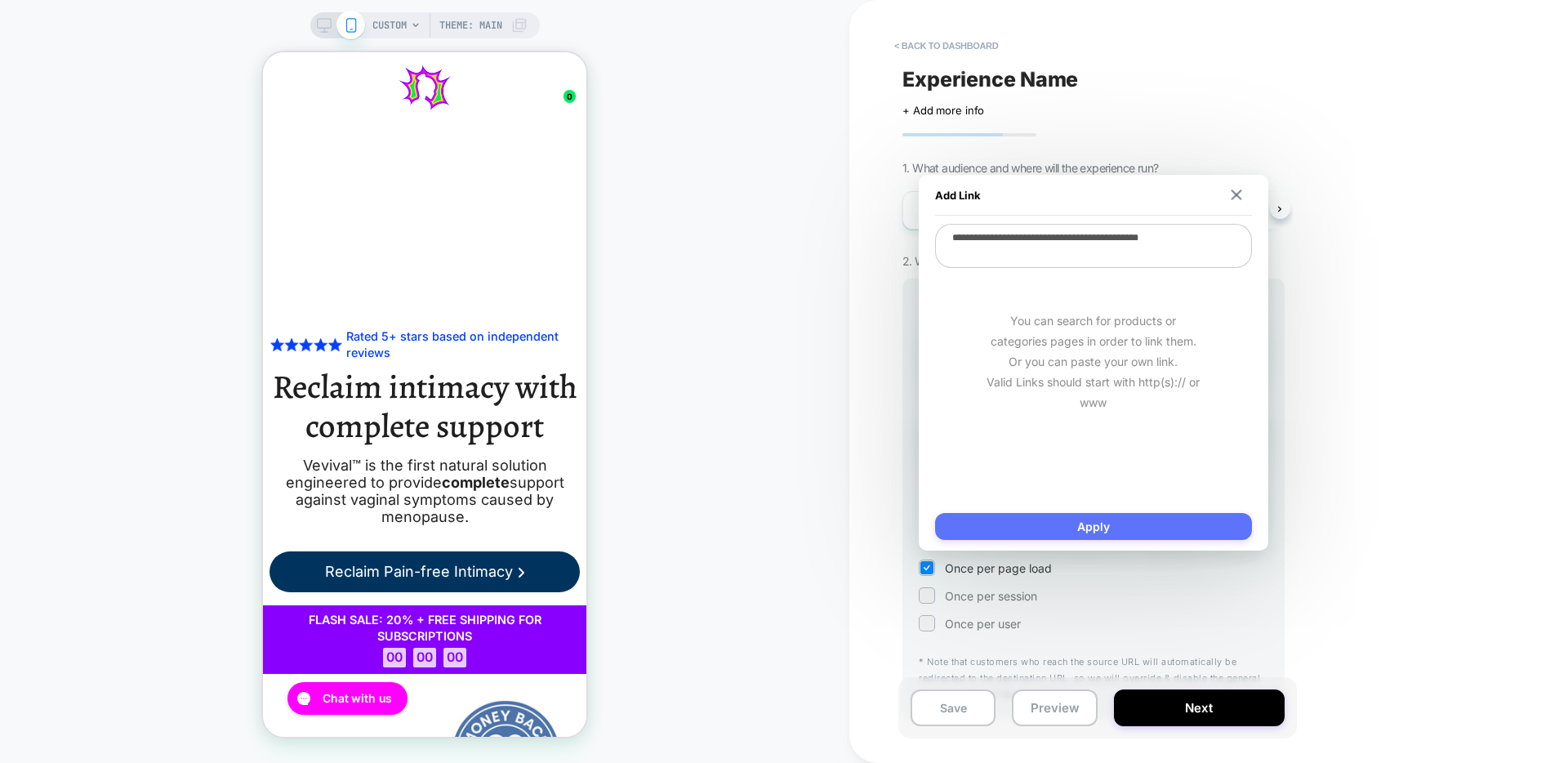
click at [1148, 520] on button "Apply" at bounding box center [1094, 526] width 317 height 27
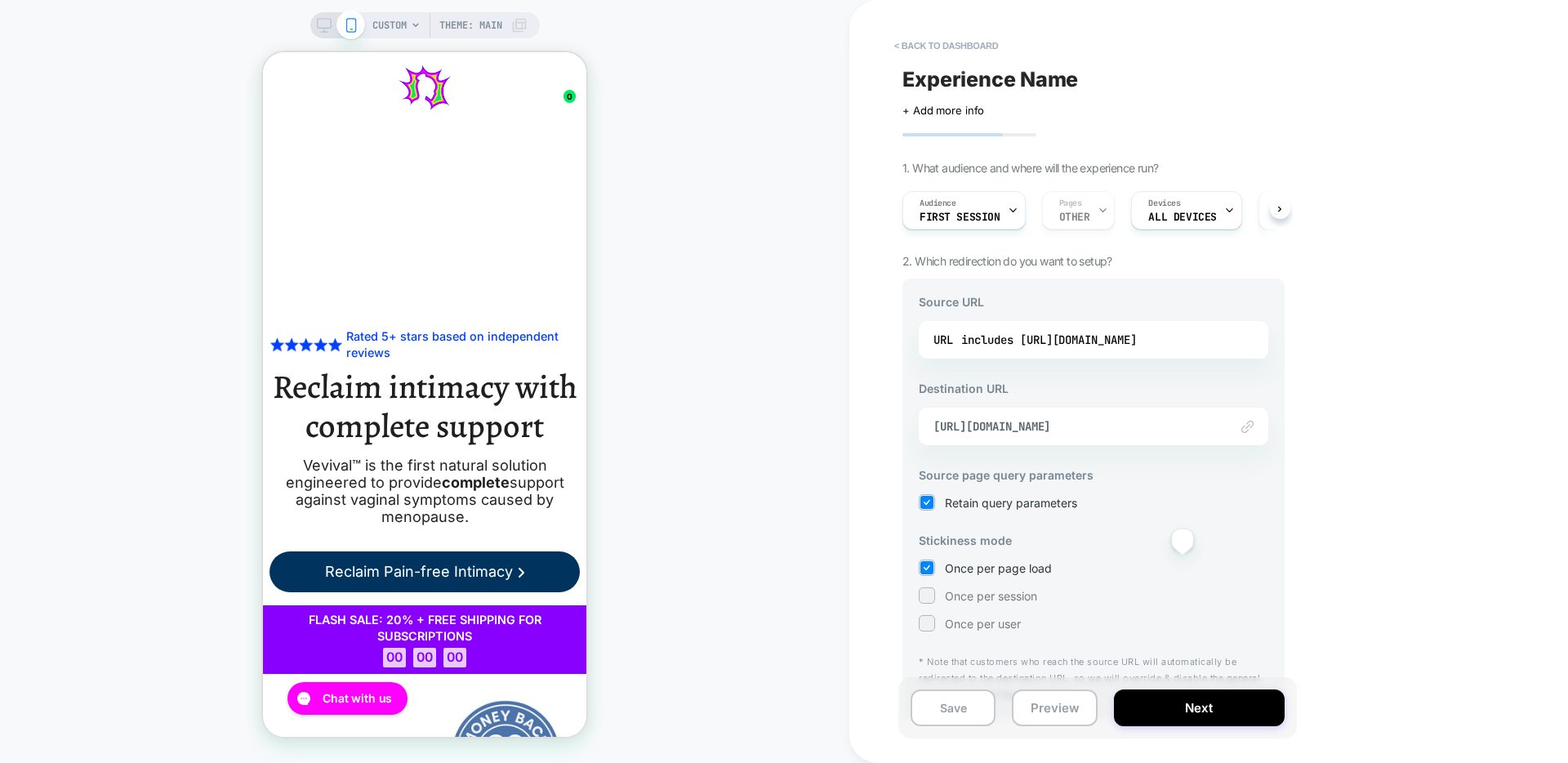
scroll to position [38, 0]
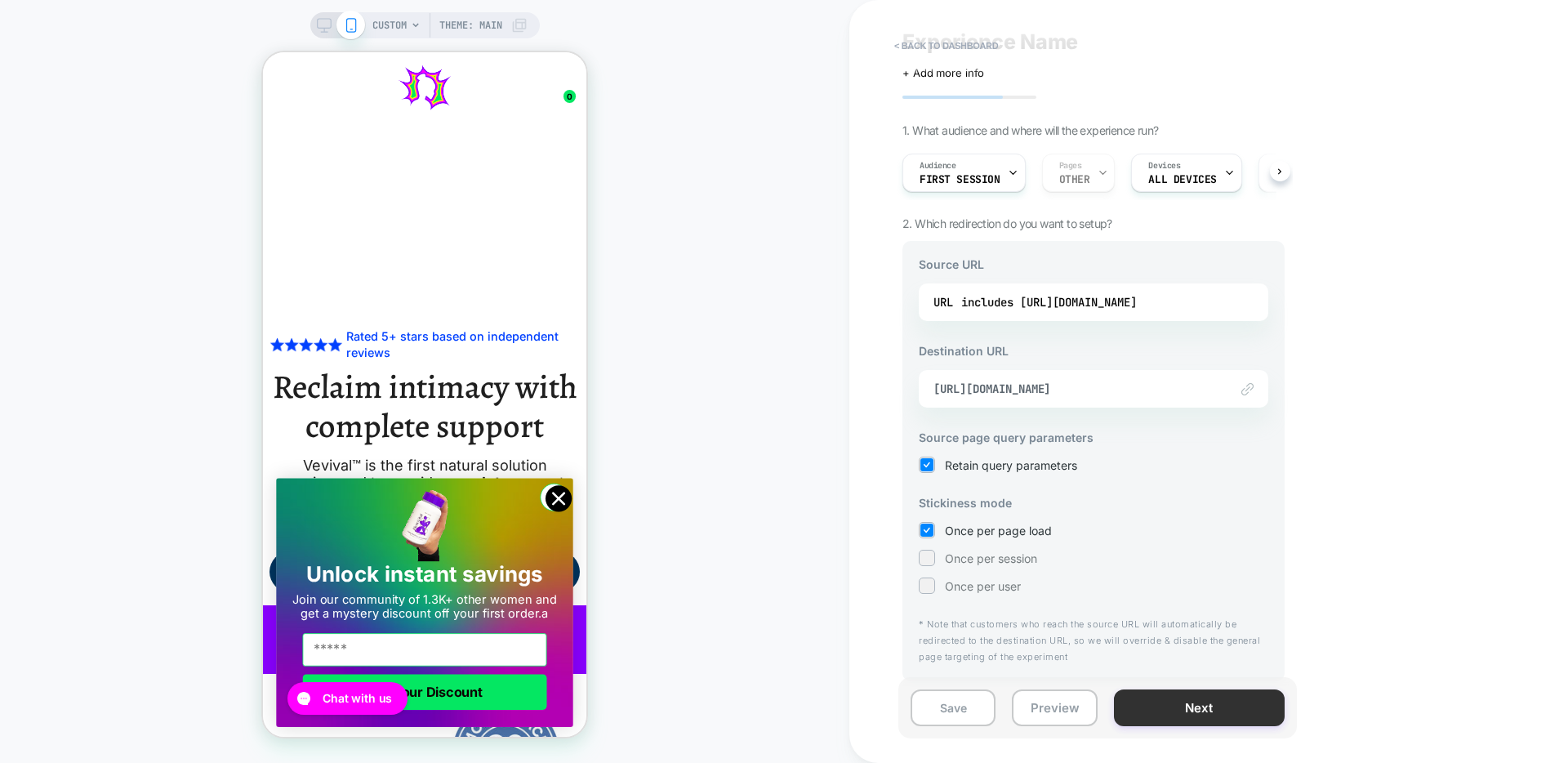
click at [1195, 707] on button "Next" at bounding box center [1200, 707] width 171 height 37
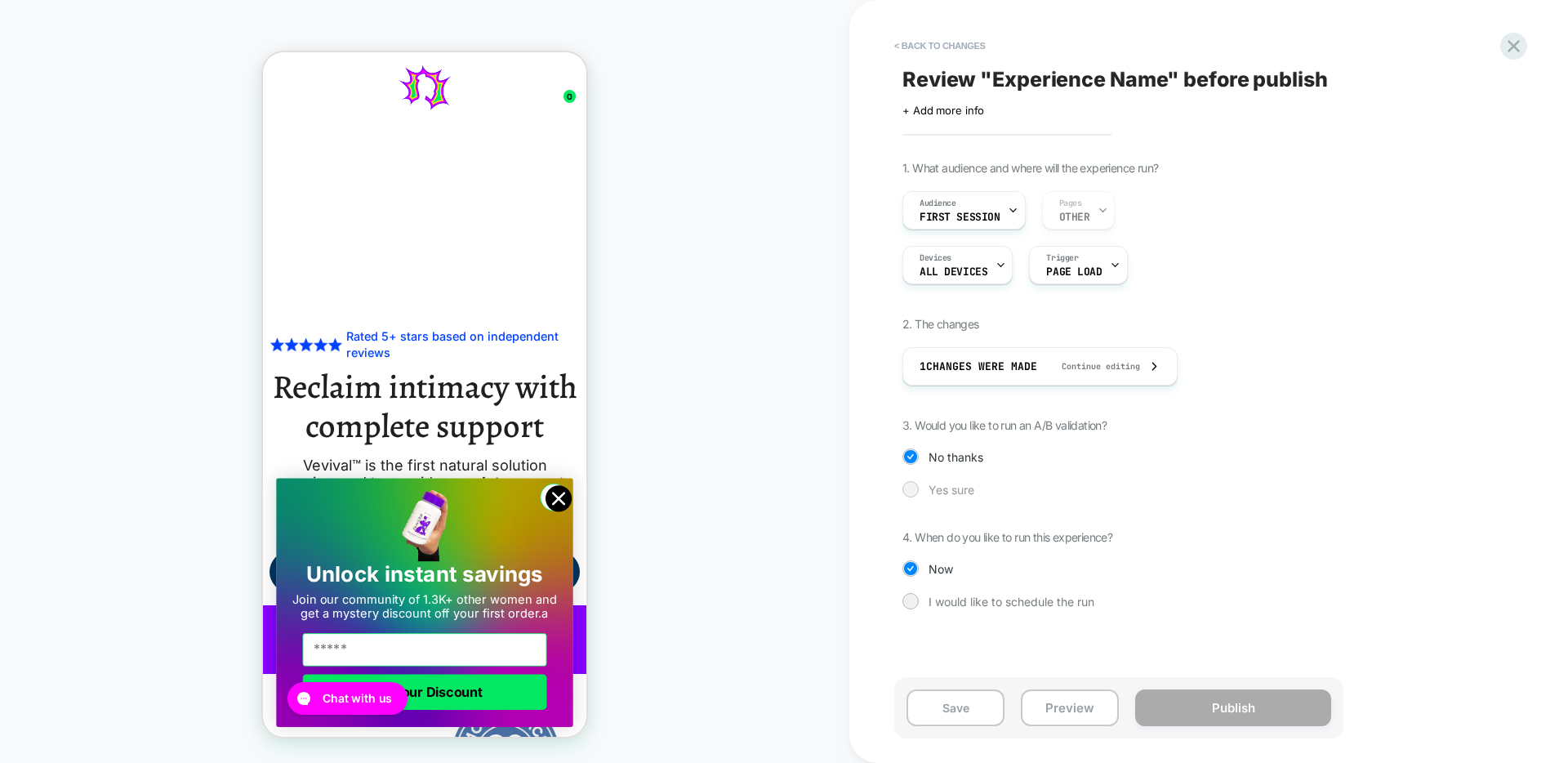
click at [945, 494] on span "Yes sure" at bounding box center [952, 489] width 46 height 14
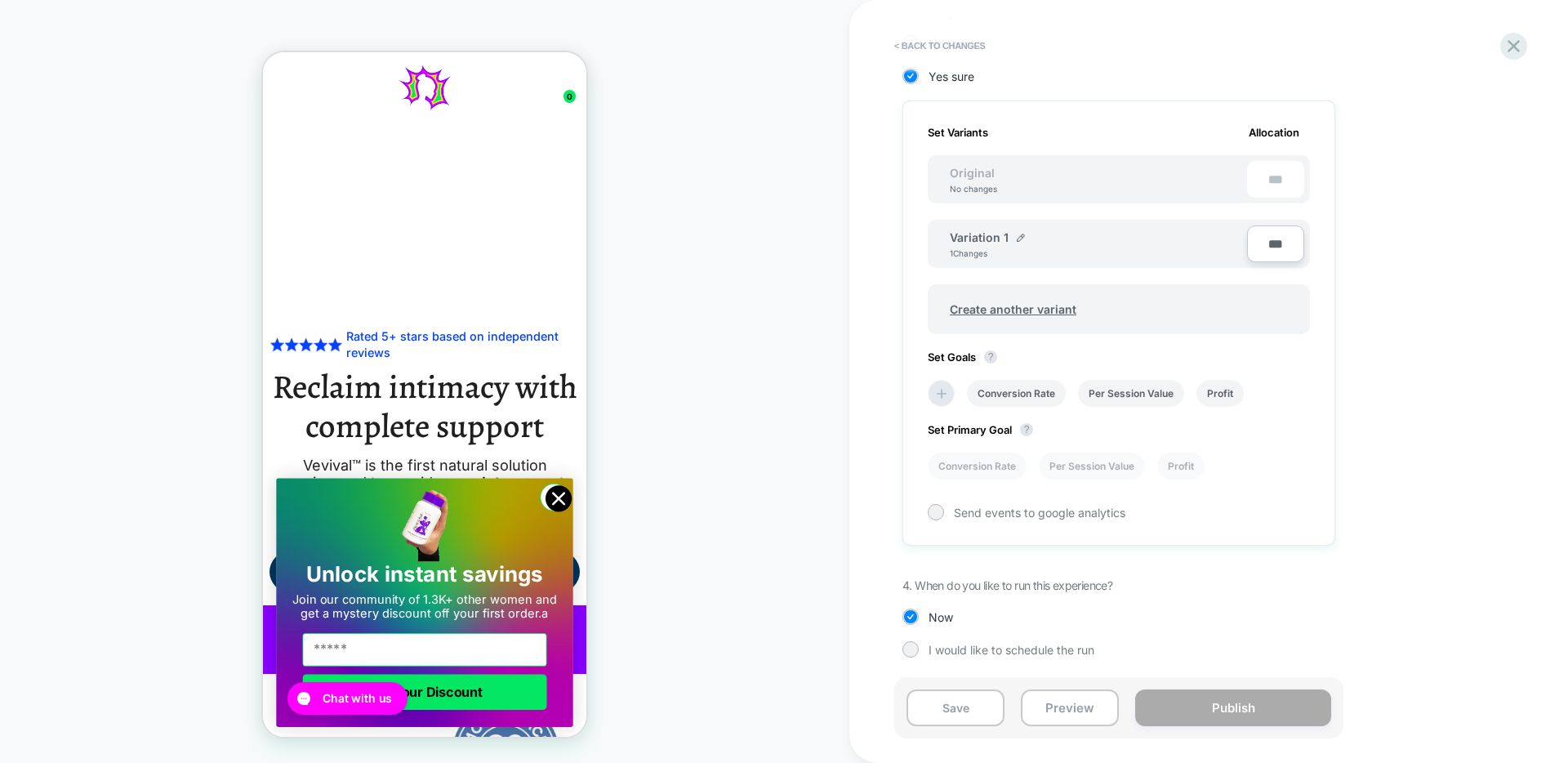
scroll to position [414, 0]
click at [959, 706] on button "Save" at bounding box center [955, 707] width 98 height 37
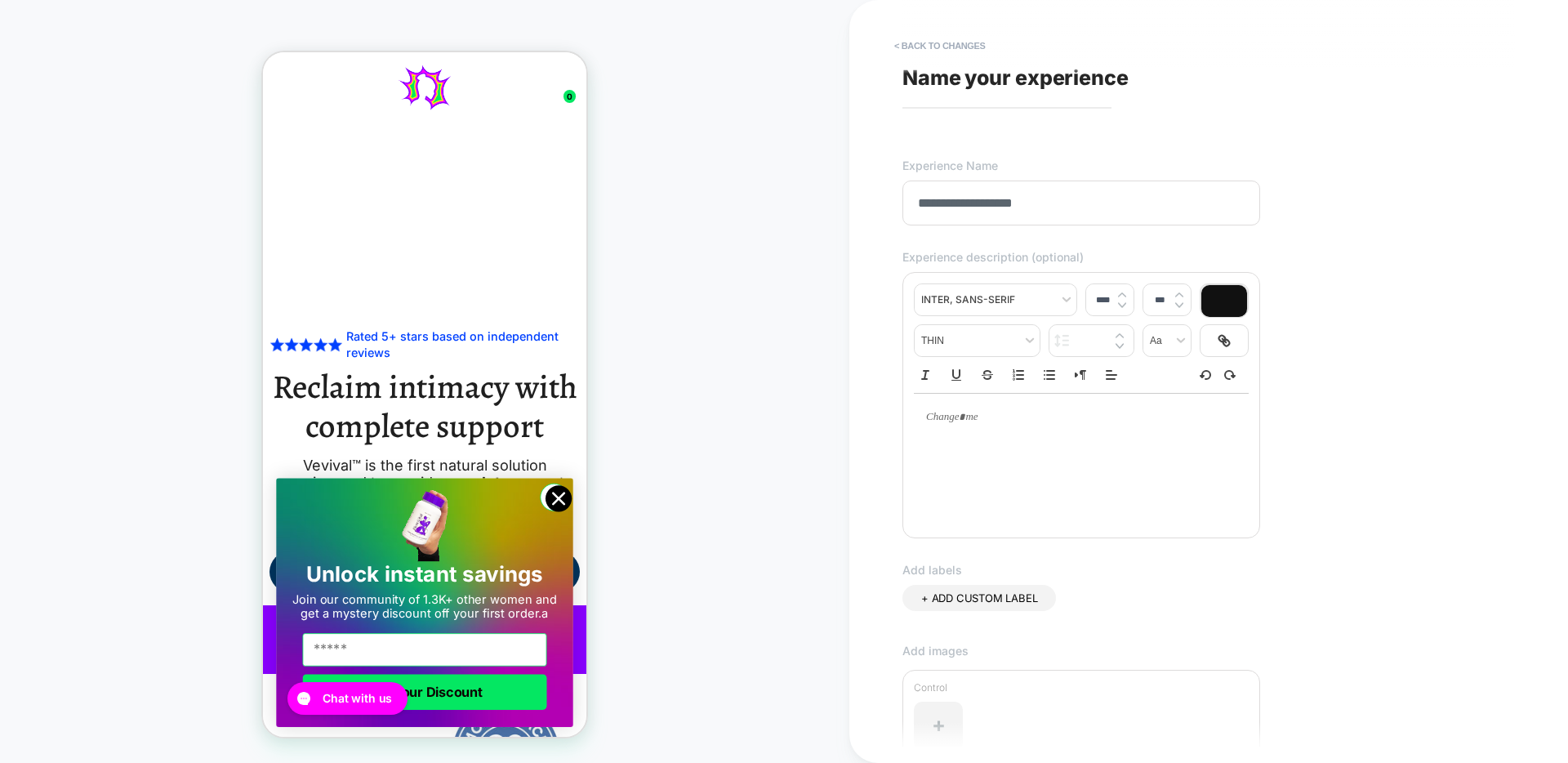
type input "**********"
click at [994, 413] on p at bounding box center [1075, 418] width 290 height 15
type input "****"
click at [1209, 421] on p "**********" at bounding box center [1075, 418] width 290 height 15
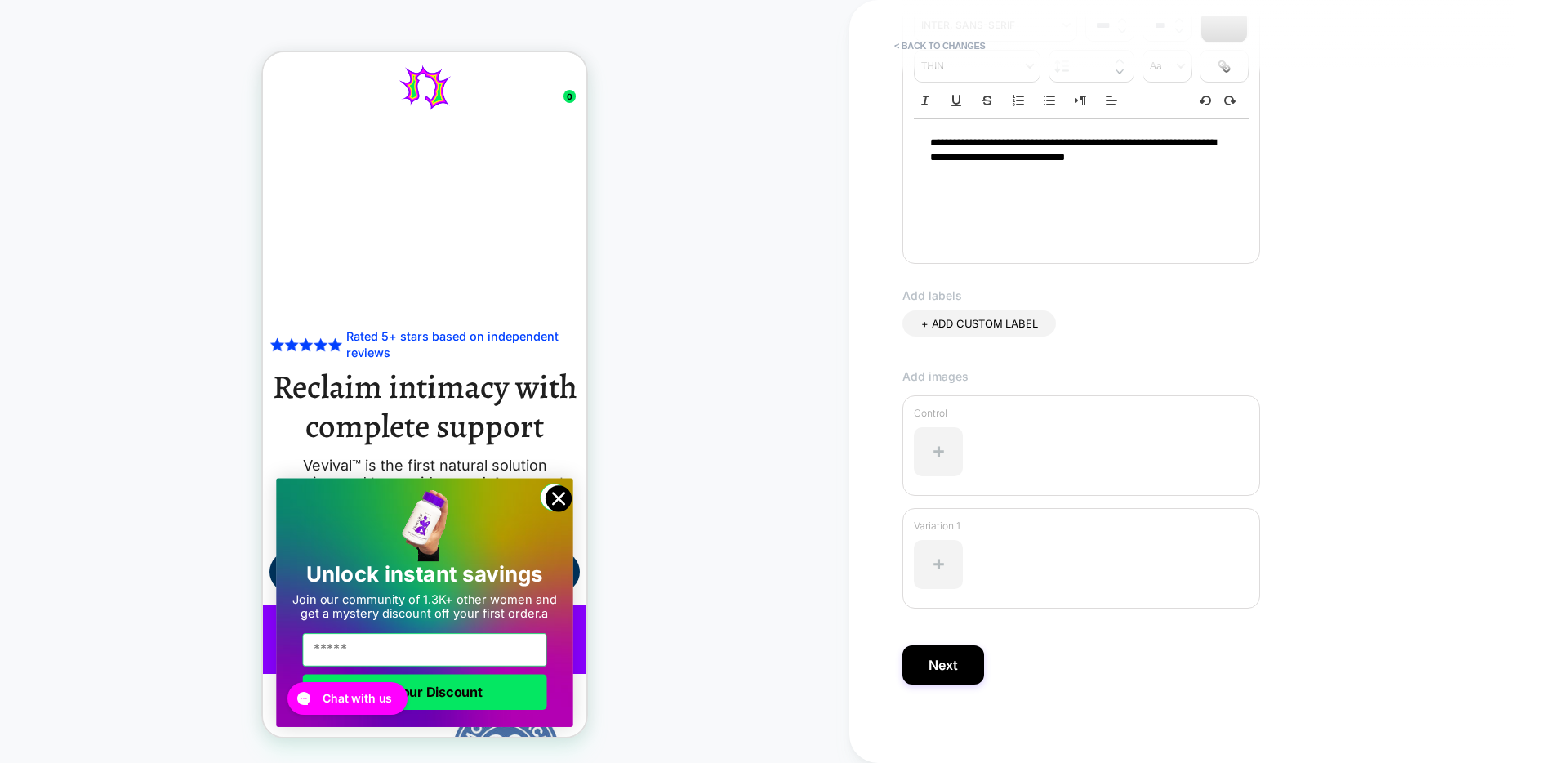
scroll to position [280, 0]
click at [953, 664] on button "Next" at bounding box center [944, 661] width 82 height 39
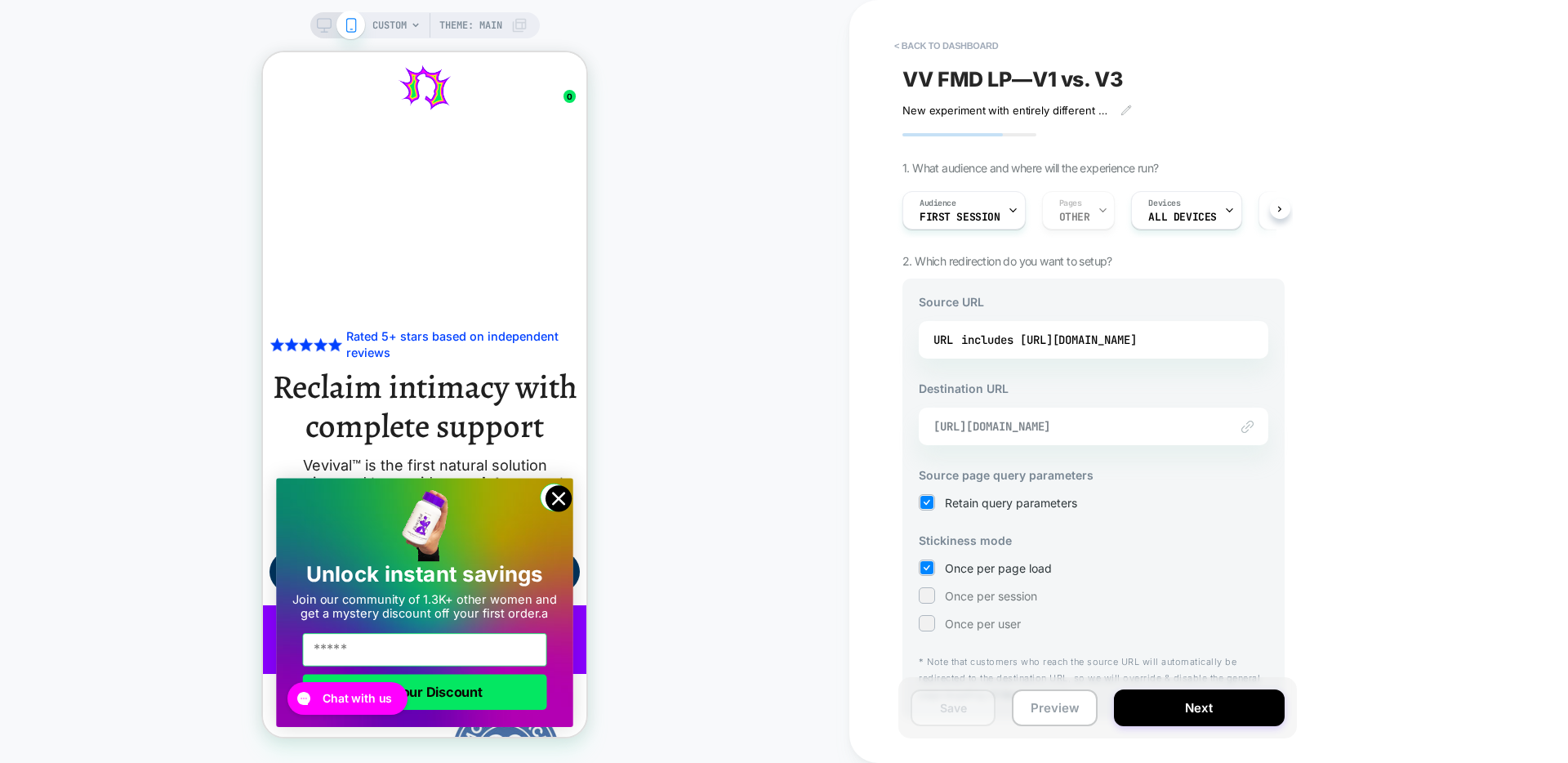
click at [1130, 430] on span "[URL][DOMAIN_NAME]" at bounding box center [1073, 427] width 279 height 15
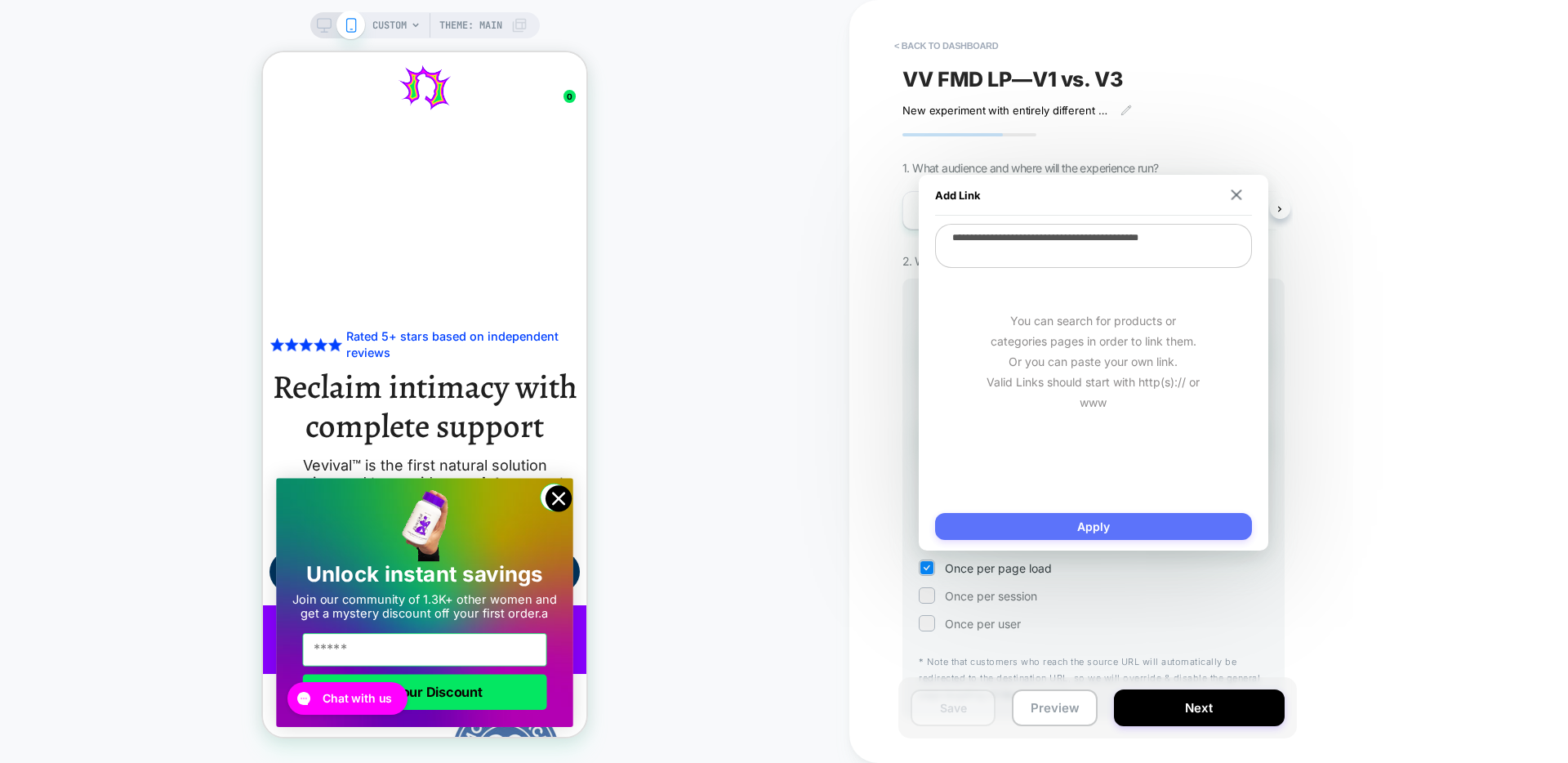
click at [1157, 523] on button "Apply" at bounding box center [1094, 526] width 317 height 27
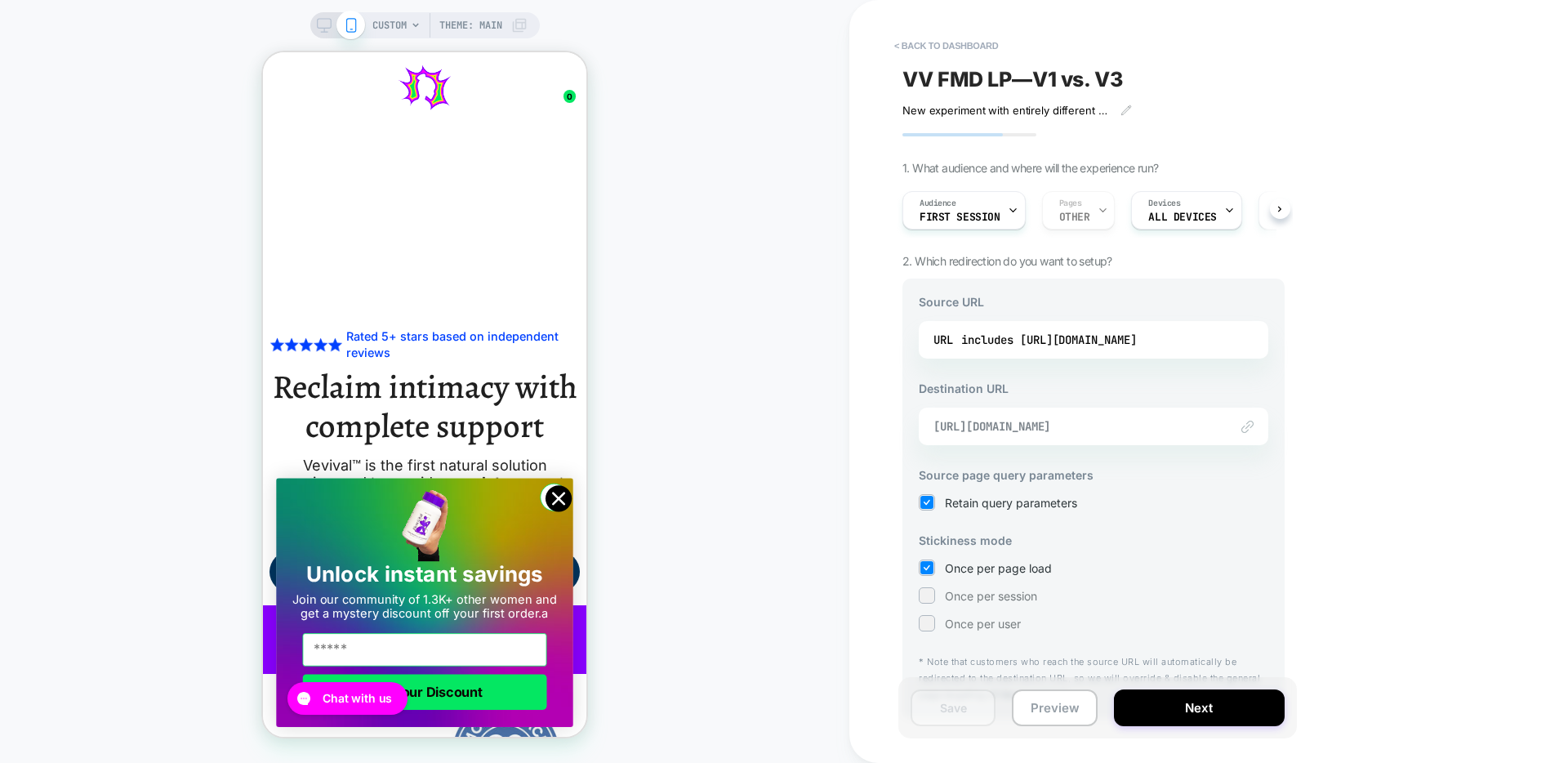
click at [1187, 423] on span "[URL][DOMAIN_NAME]" at bounding box center [1073, 427] width 279 height 15
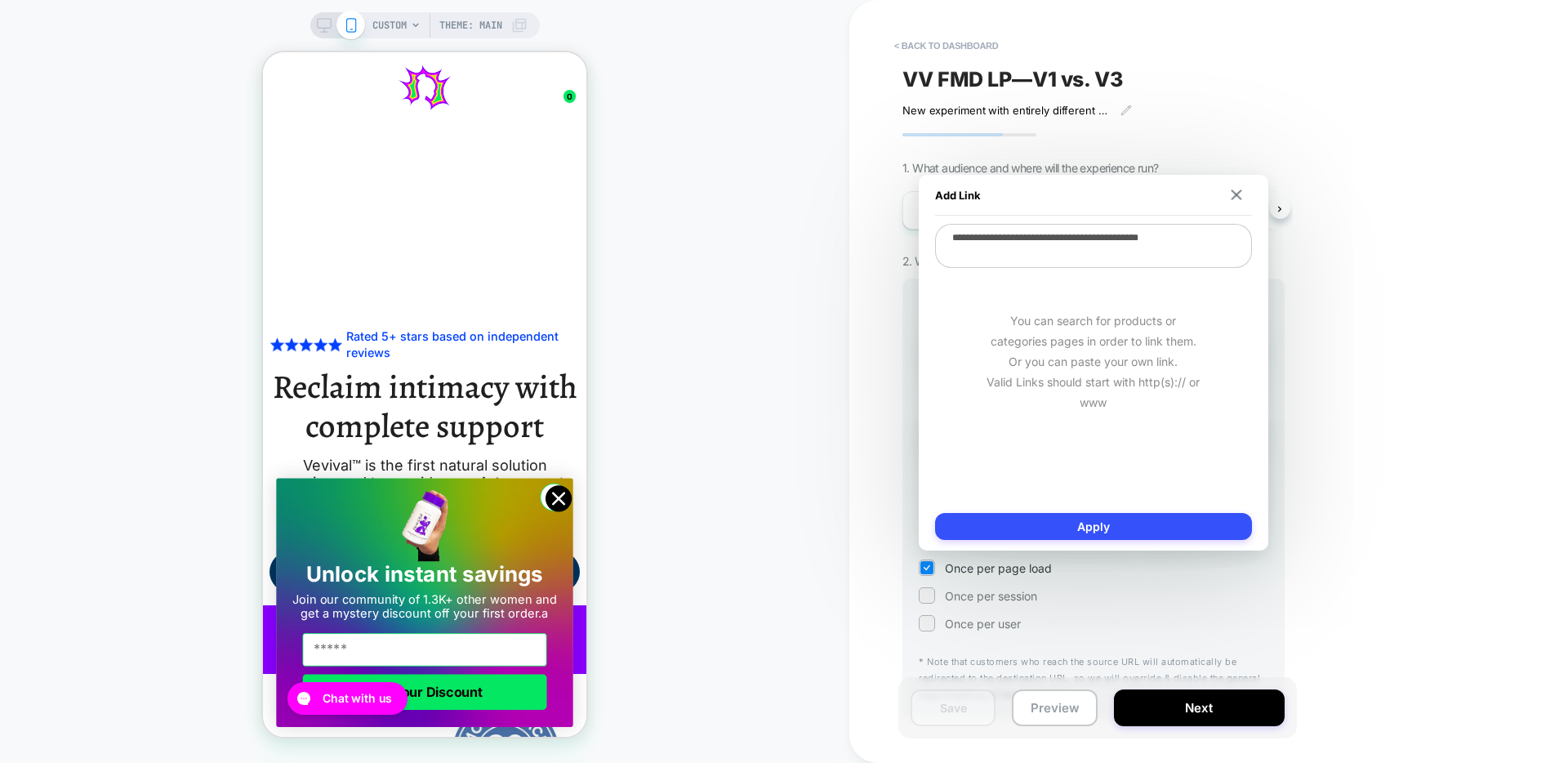
click at [1177, 507] on div "**********" at bounding box center [1094, 363] width 350 height 376
click at [1200, 243] on textarea "**********" at bounding box center [1094, 246] width 317 height 44
click at [1178, 535] on button "Apply" at bounding box center [1094, 526] width 317 height 27
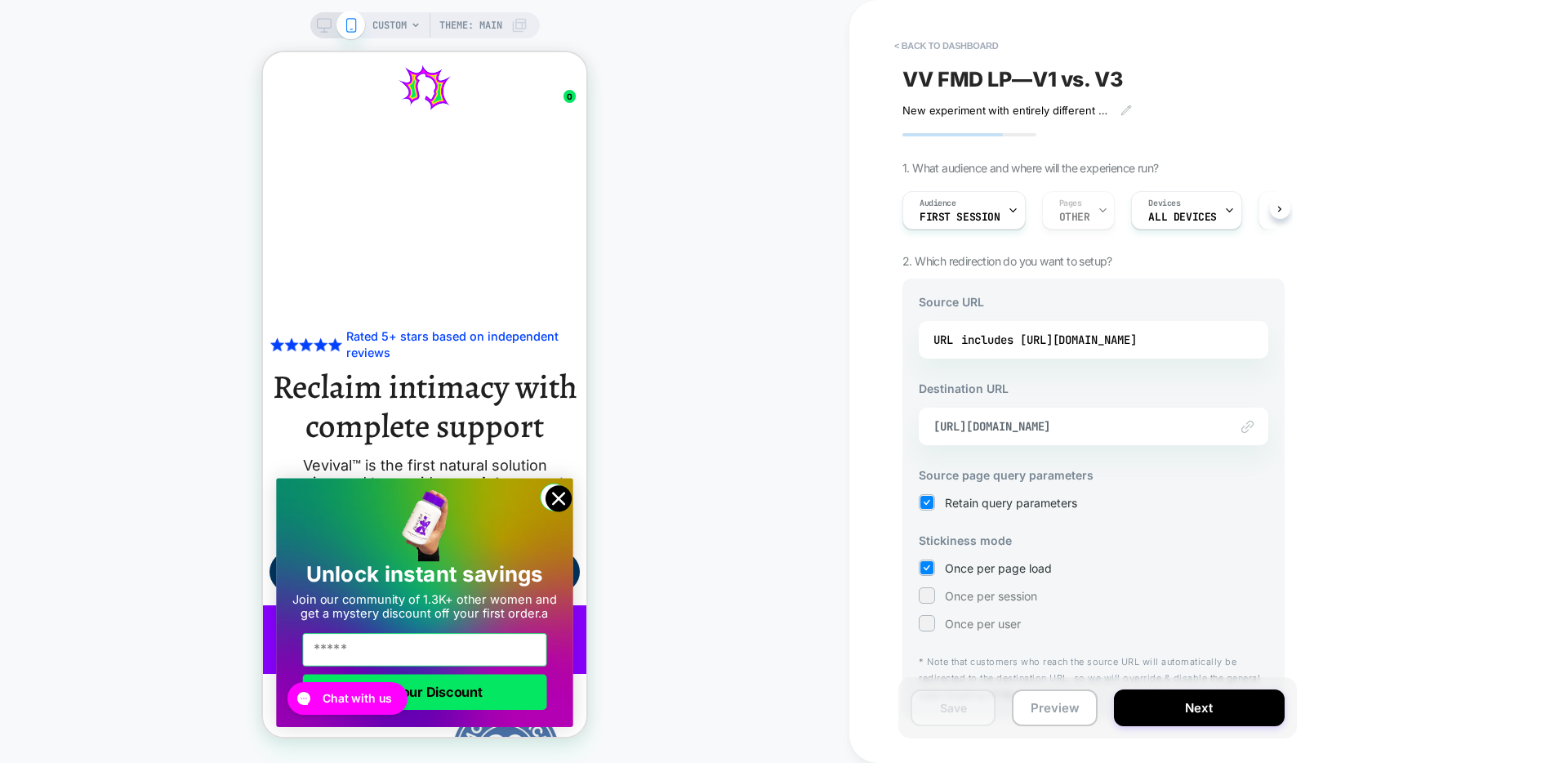
scroll to position [38, 0]
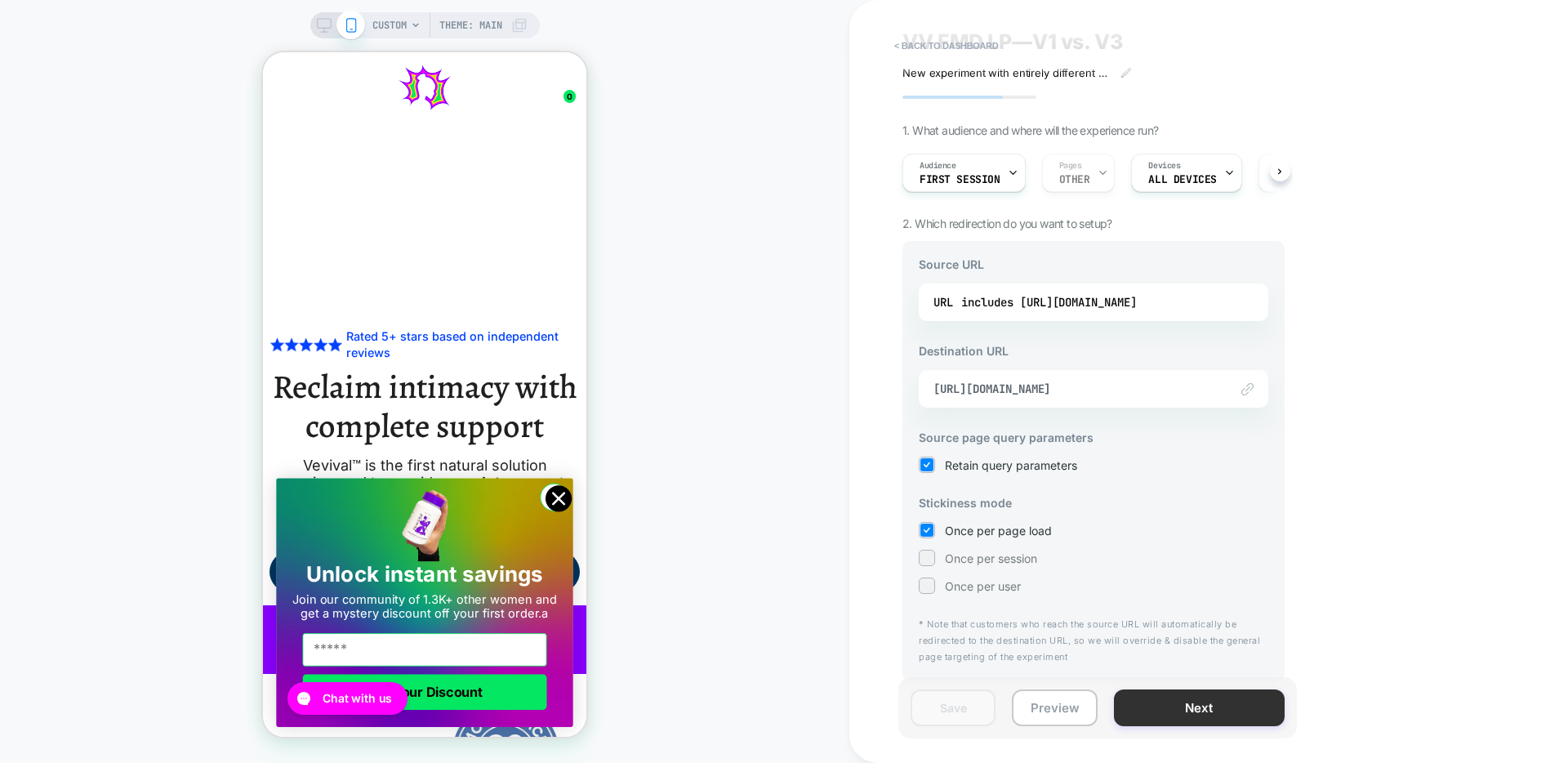
click at [1206, 705] on button "Next" at bounding box center [1200, 707] width 171 height 37
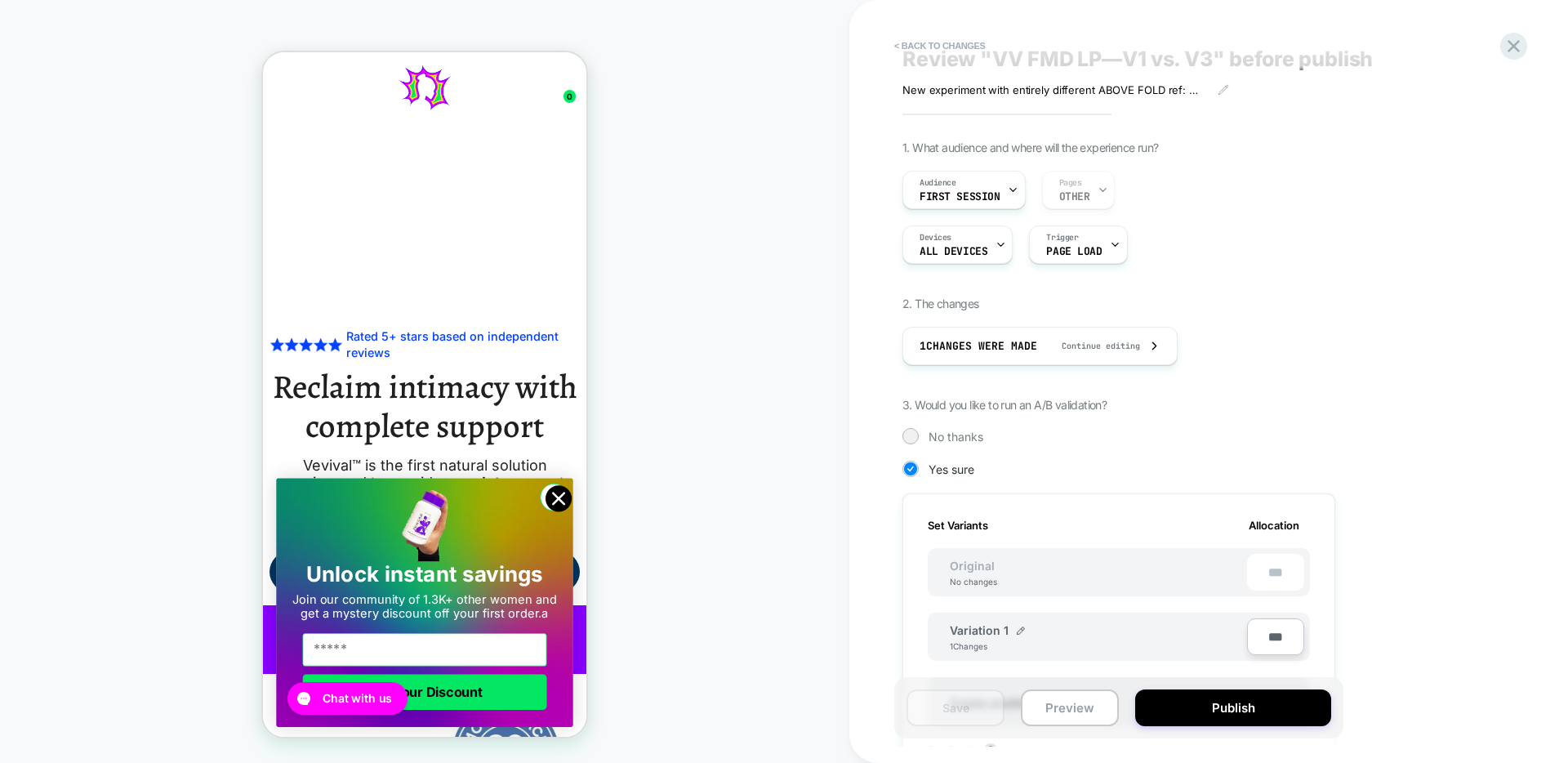
scroll to position [414, 0]
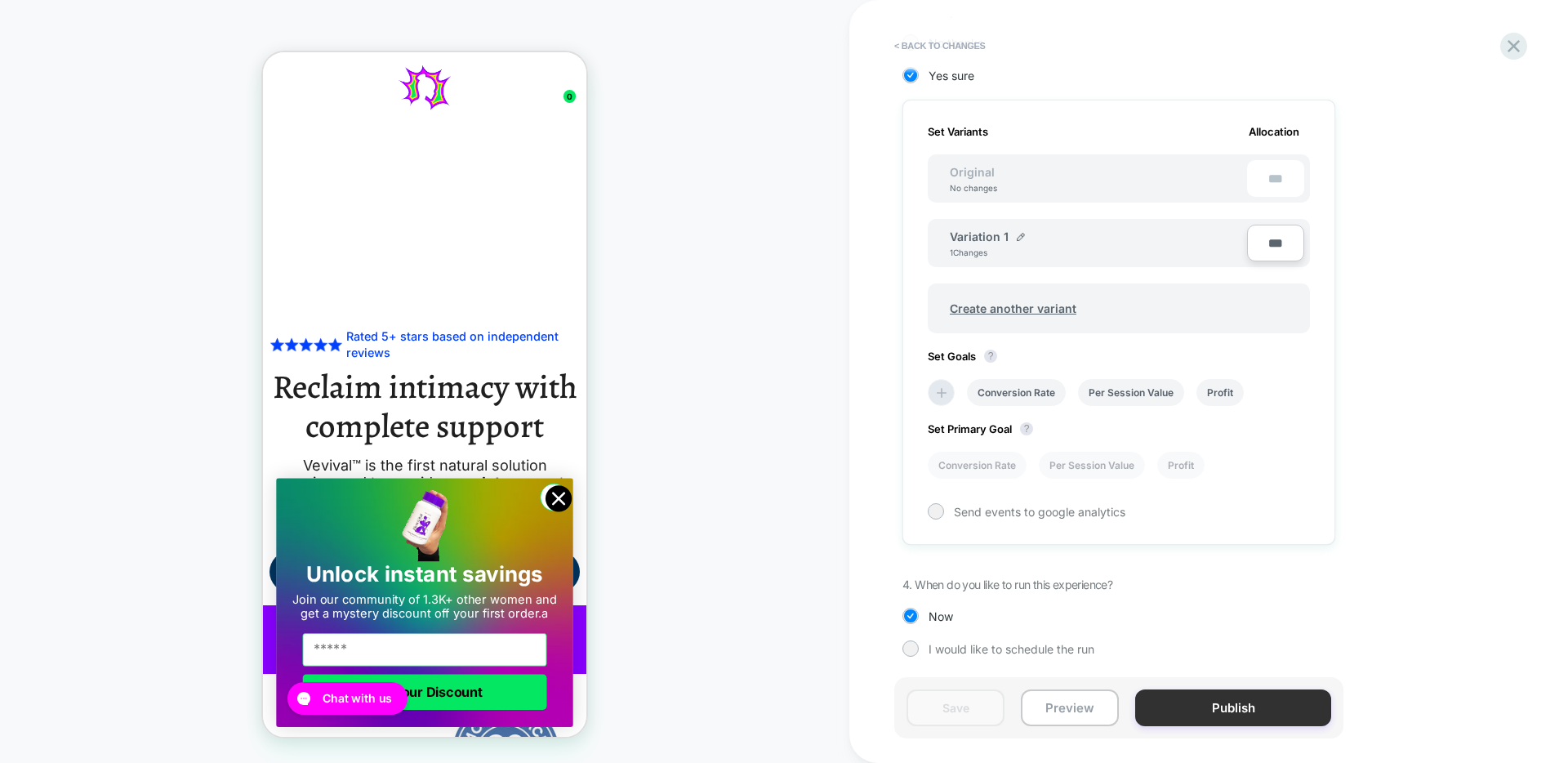
click at [1248, 714] on button "Publish" at bounding box center [1233, 707] width 196 height 37
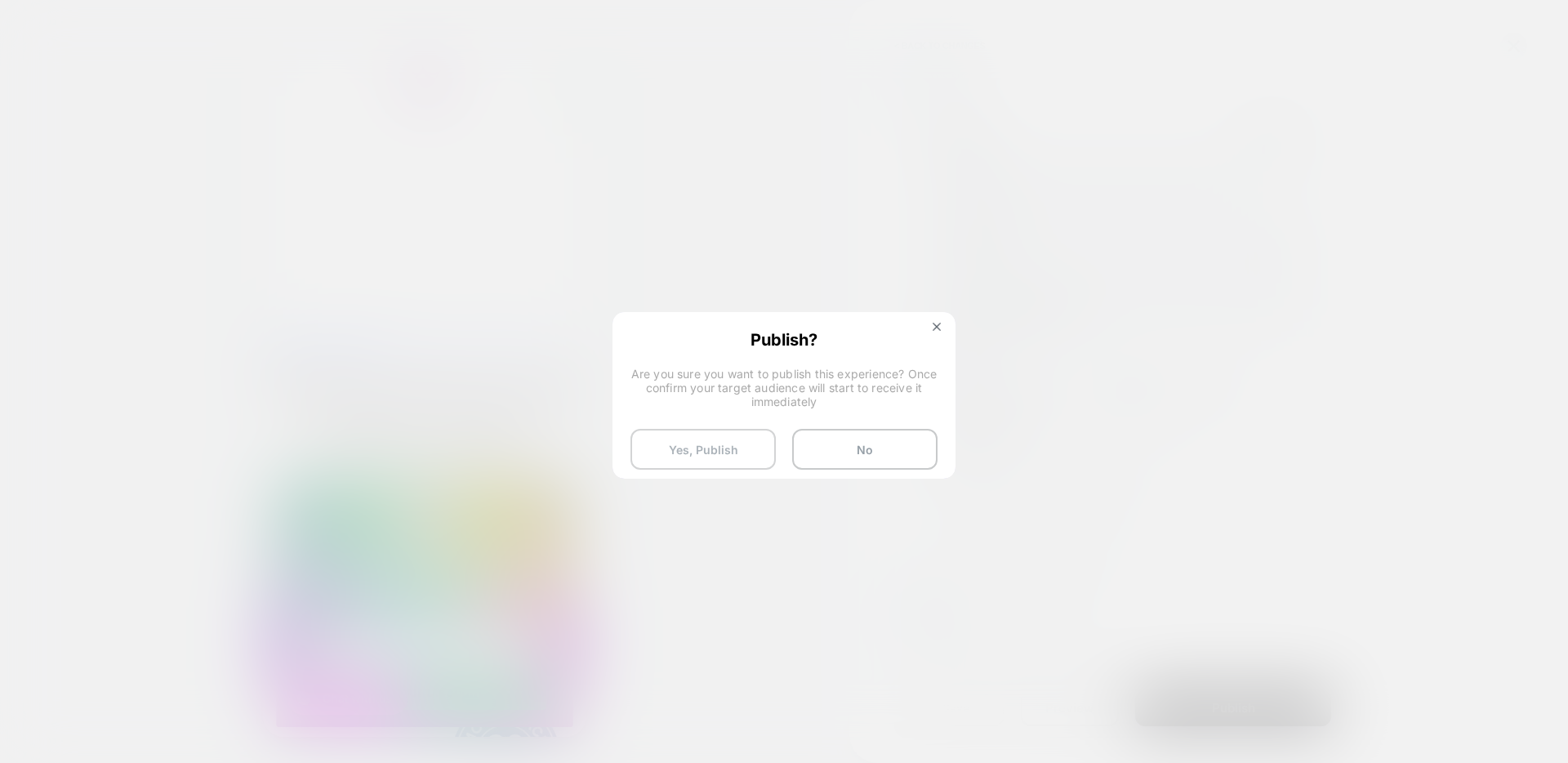
click at [725, 441] on button "Yes, Publish" at bounding box center [702, 450] width 145 height 41
